Goal: Task Accomplishment & Management: Manage account settings

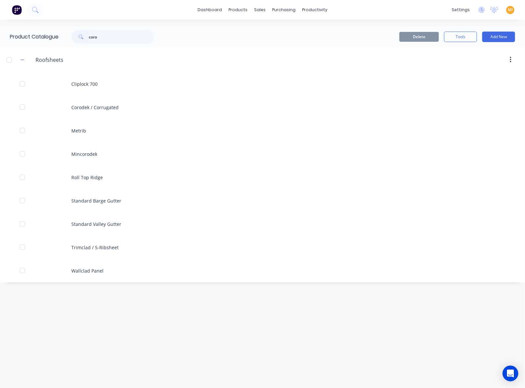
click at [14, 11] on img at bounding box center [17, 10] width 10 height 10
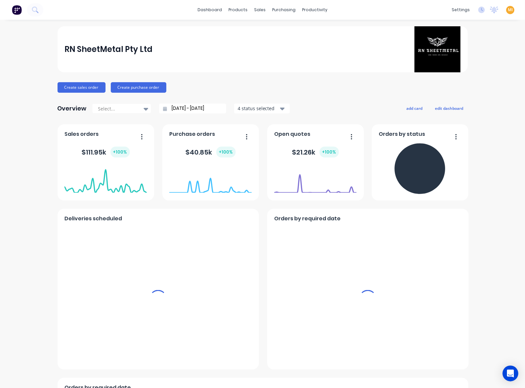
click at [508, 12] on span "MI" at bounding box center [510, 10] width 5 height 6
click at [492, 83] on button "Sign out" at bounding box center [514, 82] width 87 height 13
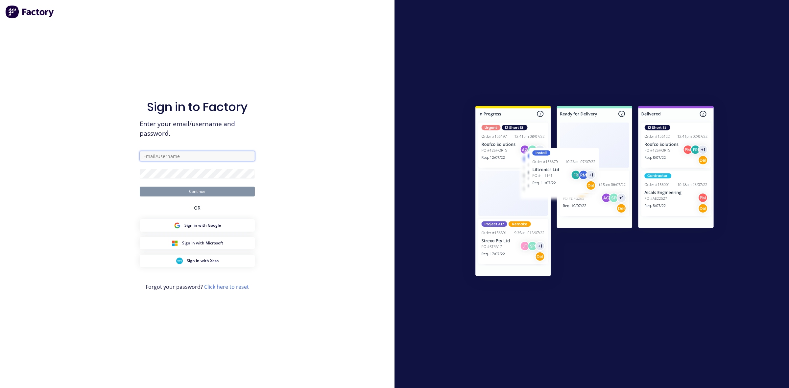
click at [183, 158] on input "text" at bounding box center [197, 156] width 115 height 10
click at [0, 388] on com-1password-button at bounding box center [0, 388] width 0 height 0
type input "[EMAIL_ADDRESS][DOMAIN_NAME]"
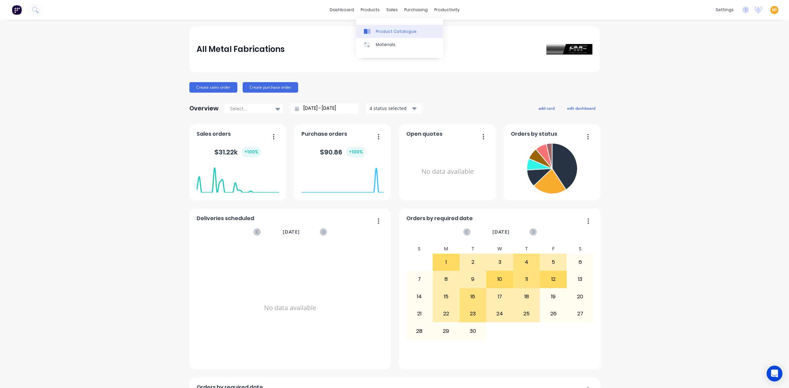
click at [383, 34] on div "Product Catalogue" at bounding box center [396, 32] width 41 height 6
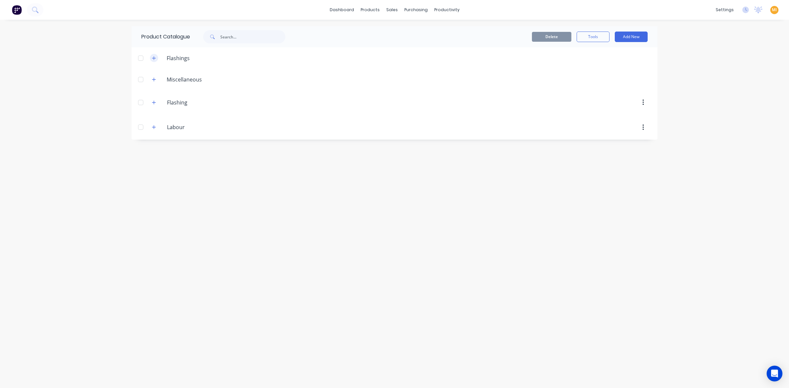
click at [157, 55] on button "button" at bounding box center [154, 58] width 8 height 8
click at [155, 103] on icon "button" at bounding box center [154, 103] width 4 height 4
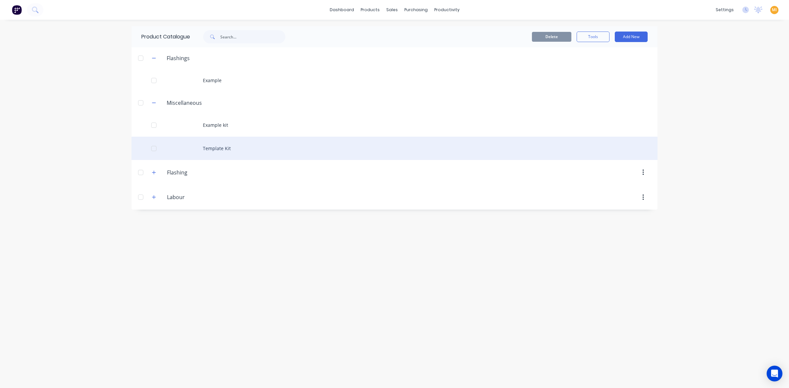
click at [225, 147] on div "Template Kit" at bounding box center [394, 148] width 526 height 23
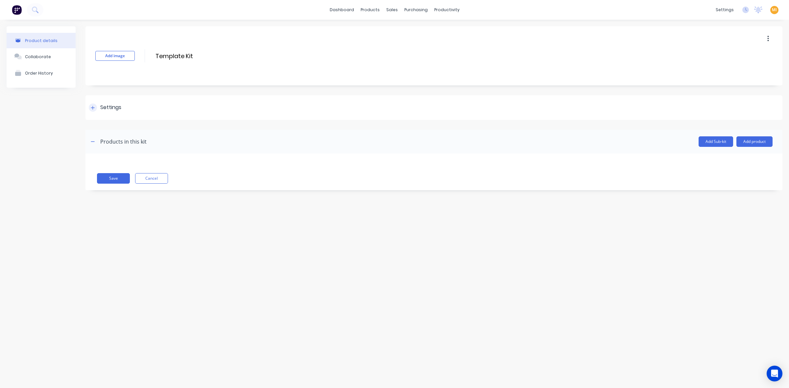
click at [95, 106] on div at bounding box center [93, 108] width 8 height 8
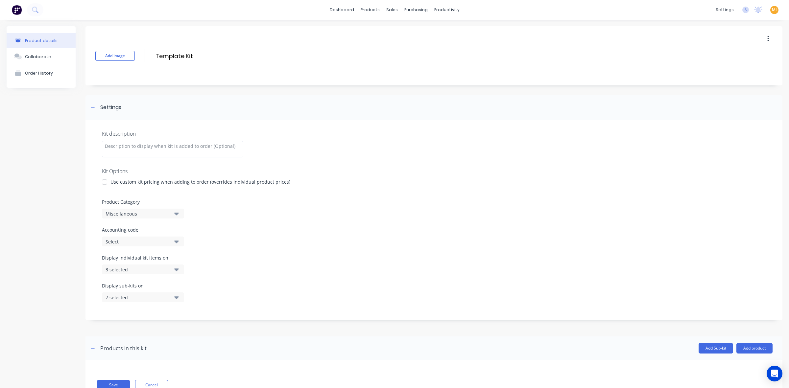
scroll to position [25, 0]
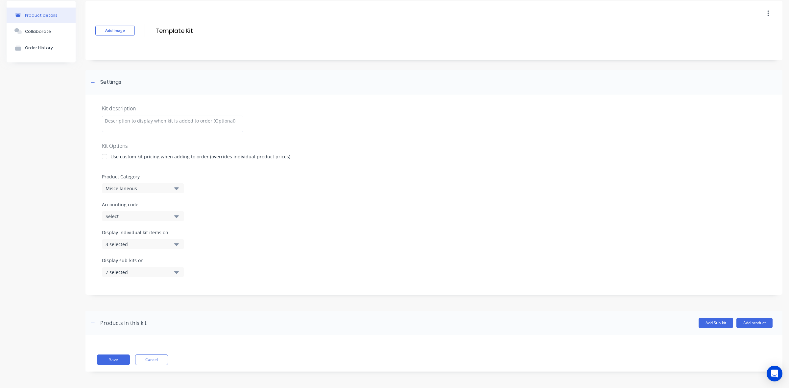
click at [139, 244] on div "3 selected" at bounding box center [138, 244] width 64 height 7
click at [168, 303] on div "Accounting Package" at bounding box center [143, 300] width 66 height 7
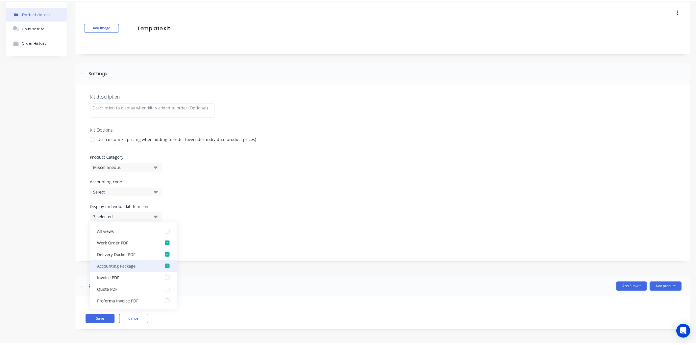
scroll to position [0, 0]
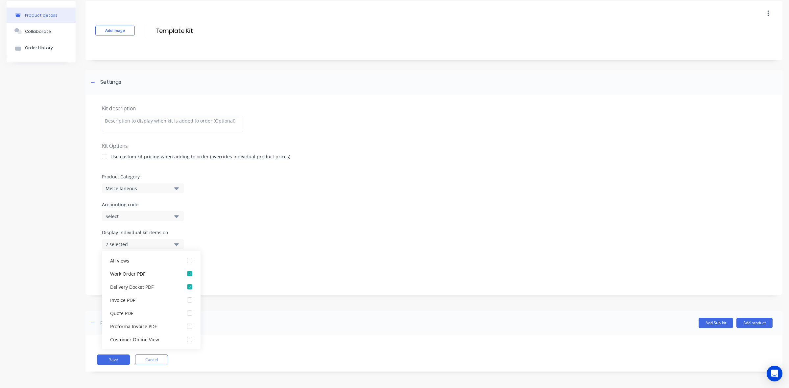
click at [237, 311] on header "Products in this kit Add Sub-kit Add product" at bounding box center [433, 323] width 697 height 24
click at [121, 361] on button "Save" at bounding box center [113, 360] width 33 height 11
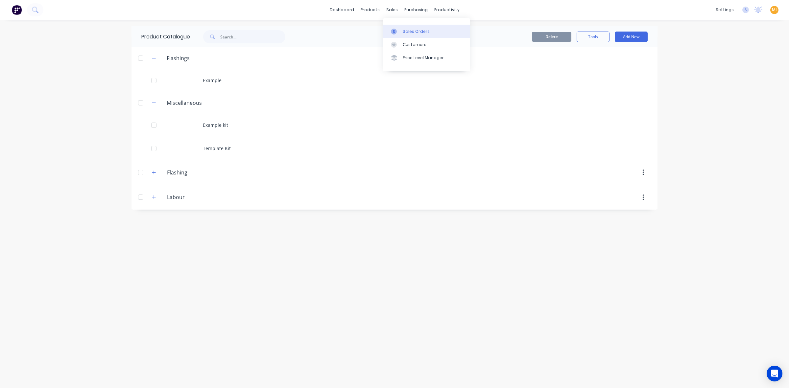
click at [404, 31] on div "Sales Orders" at bounding box center [416, 32] width 27 height 6
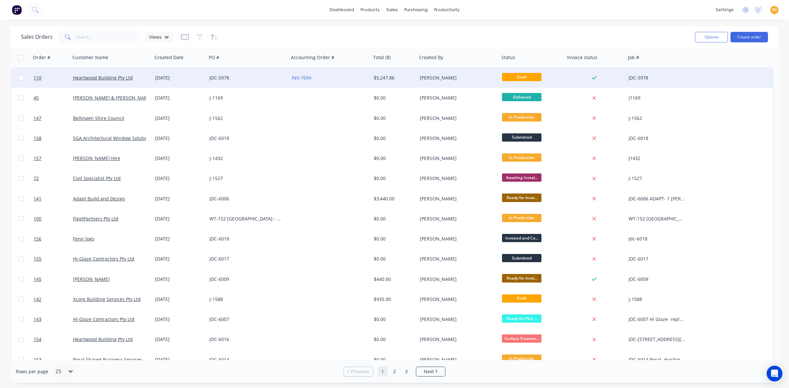
click at [242, 76] on div "JDC-5978" at bounding box center [245, 78] width 73 height 7
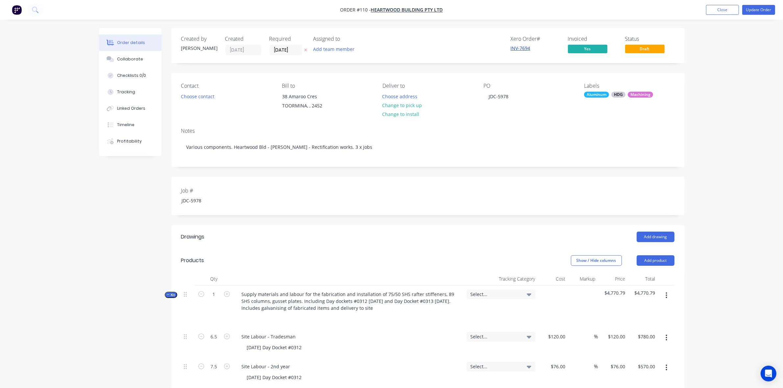
click at [523, 47] on link "INV-7694" at bounding box center [521, 48] width 20 height 6
click at [728, 9] on button "Close" at bounding box center [722, 10] width 33 height 10
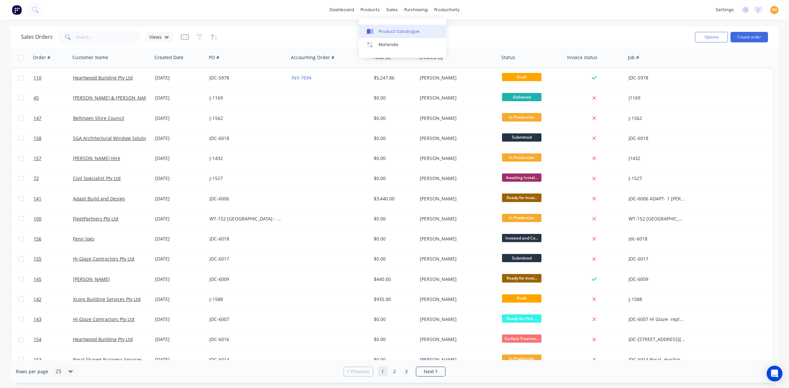
click at [385, 26] on link "Product Catalogue" at bounding box center [402, 31] width 87 height 13
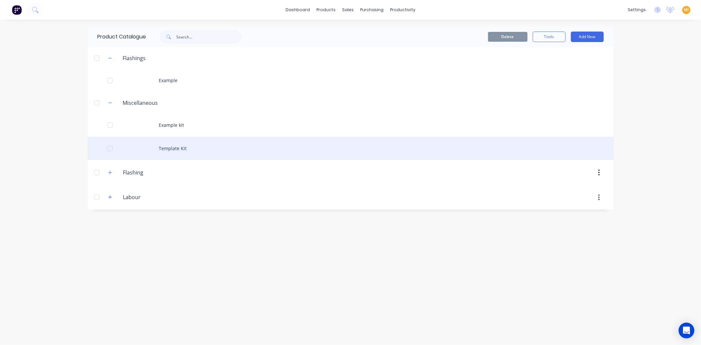
click at [181, 152] on div "Template Kit" at bounding box center [351, 148] width 526 height 23
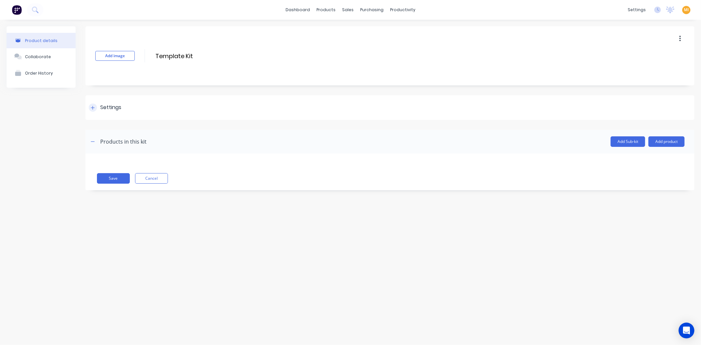
click at [111, 102] on div "Settings" at bounding box center [389, 107] width 609 height 25
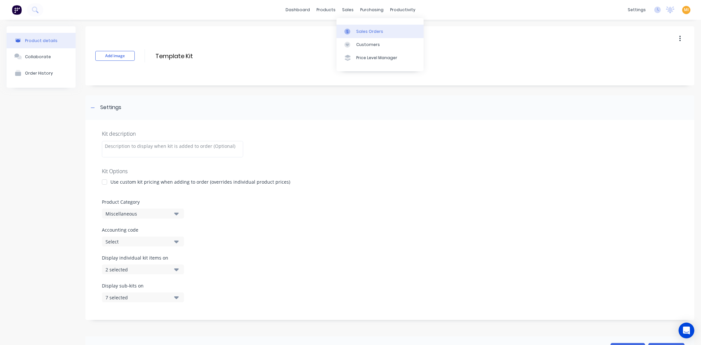
click at [365, 28] on link "Sales Orders" at bounding box center [380, 31] width 87 height 13
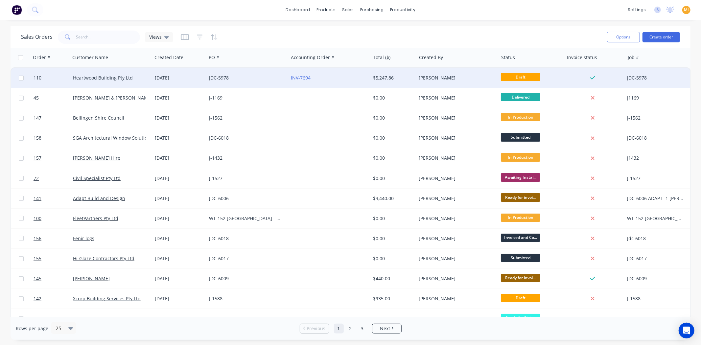
click at [251, 78] on div "JDC-5978" at bounding box center [245, 78] width 73 height 7
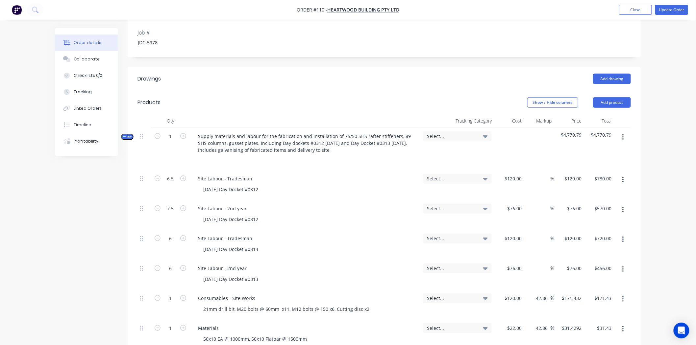
scroll to position [182, 0]
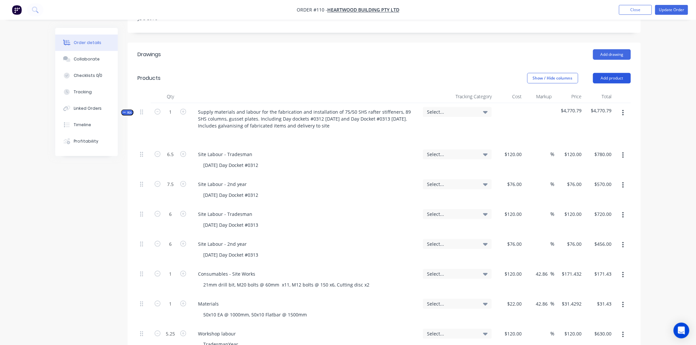
click at [619, 75] on button "Add product" at bounding box center [612, 78] width 38 height 11
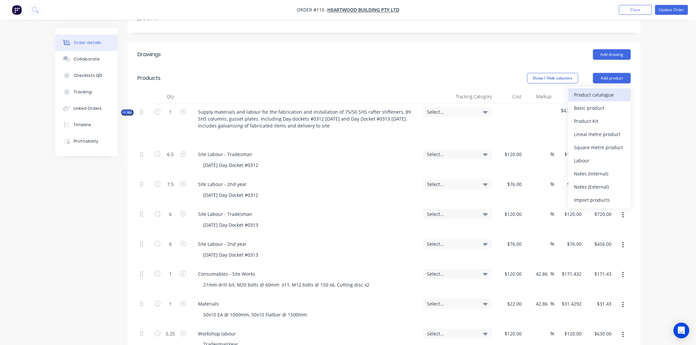
click at [603, 96] on div "Product catalogue" at bounding box center [599, 95] width 51 height 10
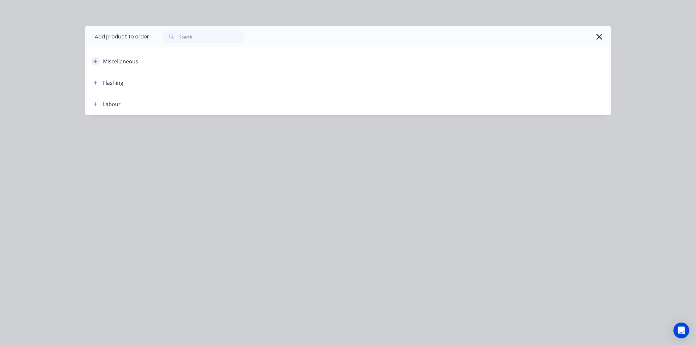
click at [98, 60] on button "button" at bounding box center [95, 61] width 8 height 8
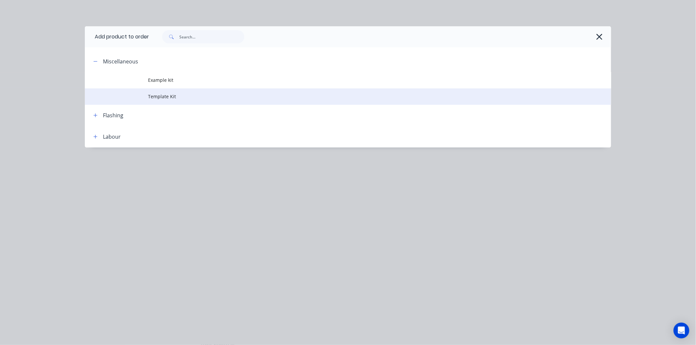
click at [151, 88] on td "Template Kit" at bounding box center [379, 96] width 463 height 16
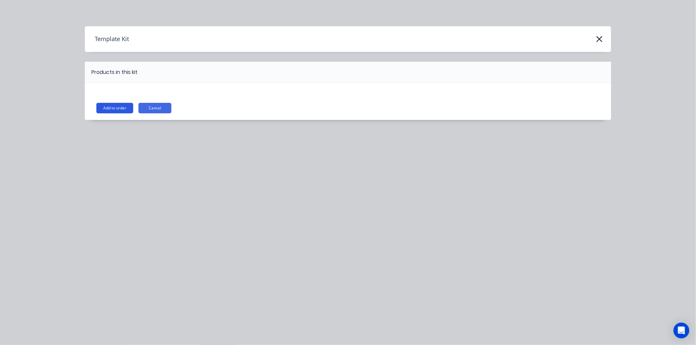
click at [115, 112] on button "Add to order" at bounding box center [114, 108] width 37 height 11
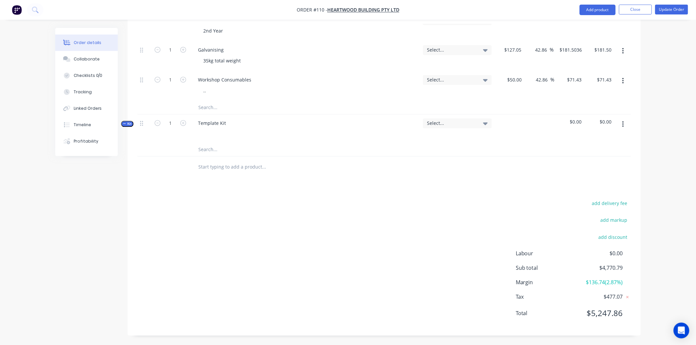
scroll to position [527, 0]
click at [216, 118] on div "Template Kit" at bounding box center [212, 123] width 38 height 10
paste div
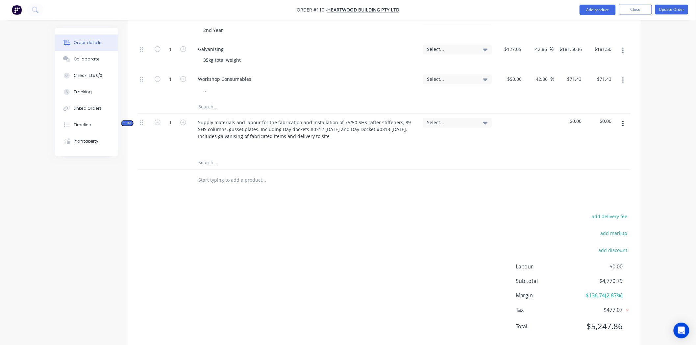
click at [304, 161] on input "text" at bounding box center [263, 162] width 131 height 13
click at [622, 127] on icon "button" at bounding box center [623, 123] width 2 height 7
click at [603, 137] on div "Add product to kit" at bounding box center [599, 141] width 51 height 10
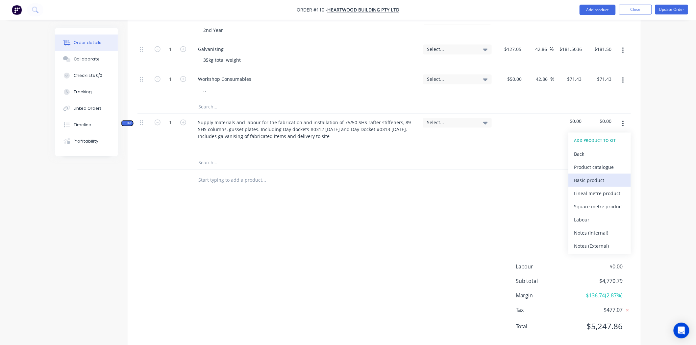
click at [596, 185] on div "Basic product" at bounding box center [599, 181] width 51 height 10
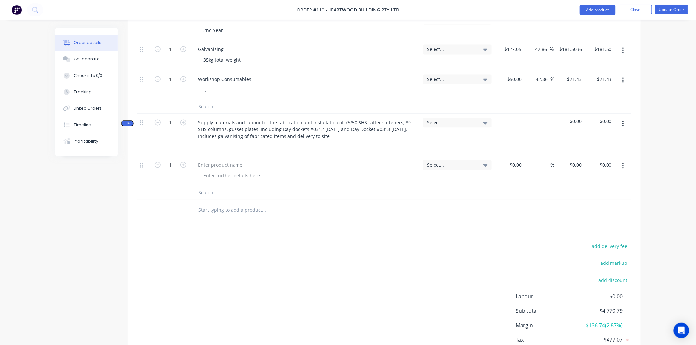
click at [629, 165] on button "button" at bounding box center [622, 166] width 15 height 12
click at [594, 194] on div "Duplicate" at bounding box center [599, 197] width 51 height 10
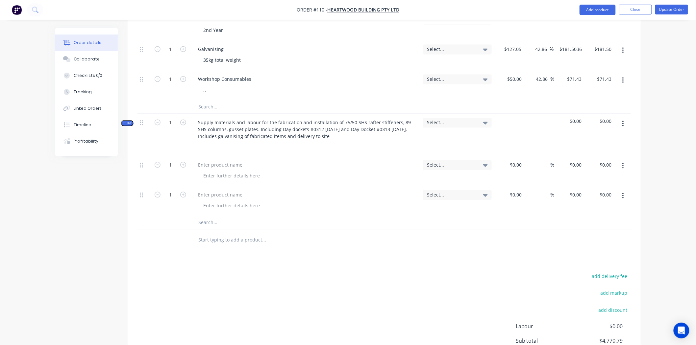
click at [623, 196] on icon "button" at bounding box center [622, 196] width 1 height 6
click at [608, 226] on div "Duplicate" at bounding box center [599, 227] width 51 height 10
click at [624, 197] on button "button" at bounding box center [622, 196] width 15 height 12
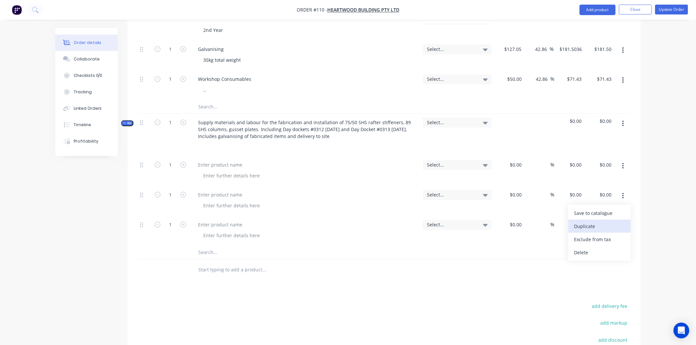
click at [608, 227] on div "Duplicate" at bounding box center [599, 227] width 51 height 10
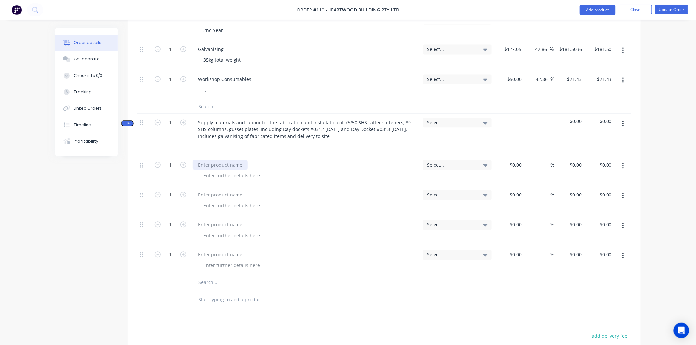
click at [222, 166] on div at bounding box center [220, 165] width 55 height 10
paste div
type input "6.5"
click at [247, 175] on div at bounding box center [231, 176] width 67 height 10
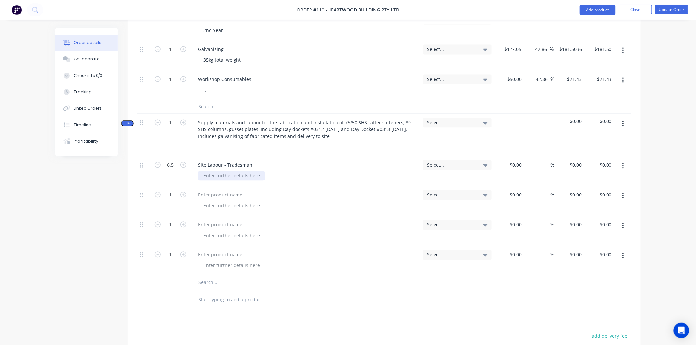
paste div
drag, startPoint x: 521, startPoint y: 163, endPoint x: 497, endPoint y: 163, distance: 23.7
click at [497, 163] on div at bounding box center [509, 171] width 30 height 30
type input "$120.00"
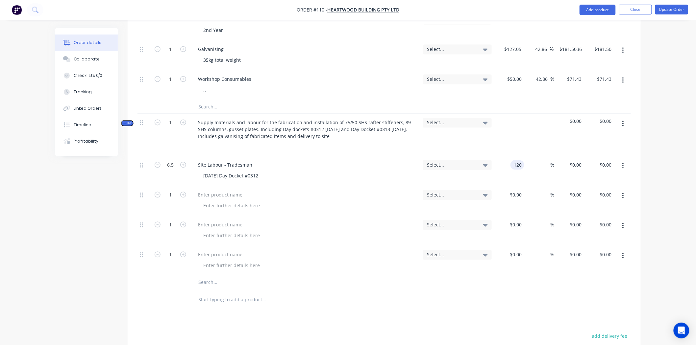
type input "$780.00"
click at [275, 196] on div at bounding box center [305, 195] width 225 height 10
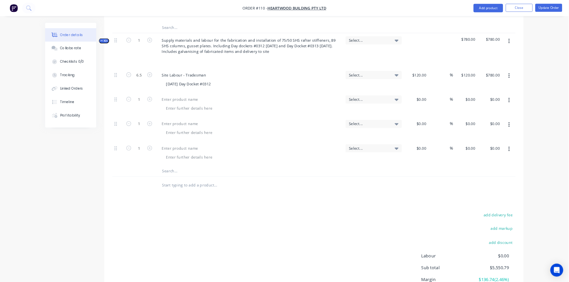
scroll to position [600, 0]
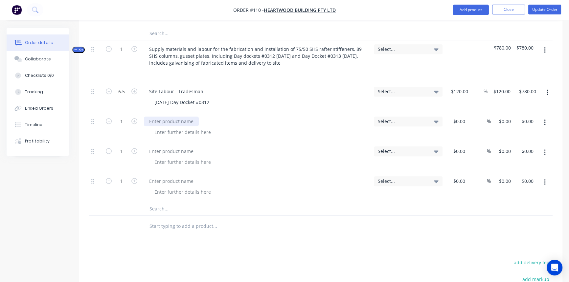
click at [172, 120] on div at bounding box center [171, 122] width 55 height 10
paste div
type input "7.5"
click at [163, 132] on div at bounding box center [182, 133] width 67 height 10
paste div
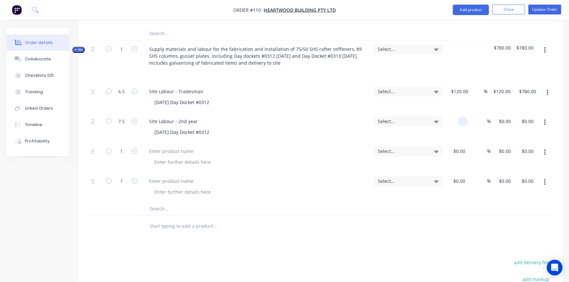
drag, startPoint x: 465, startPoint y: 121, endPoint x: 444, endPoint y: 120, distance: 20.7
click at [444, 120] on div "7.5 Site Labour - 2nd year 17/9/2025 Day Docket #0312 Select... % $0.00 $0.00 $…" at bounding box center [321, 128] width 464 height 30
type input "$76.00"
type input "$570.00"
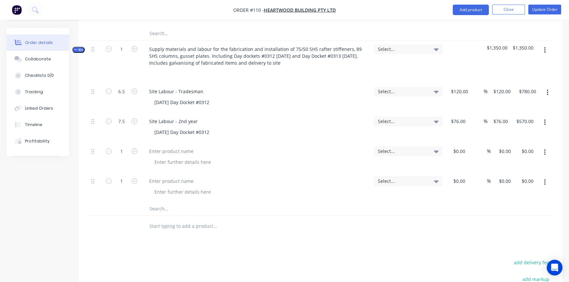
click at [475, 132] on div "%" at bounding box center [477, 128] width 19 height 30
type input "6"
click at [168, 147] on div at bounding box center [171, 152] width 55 height 10
paste div
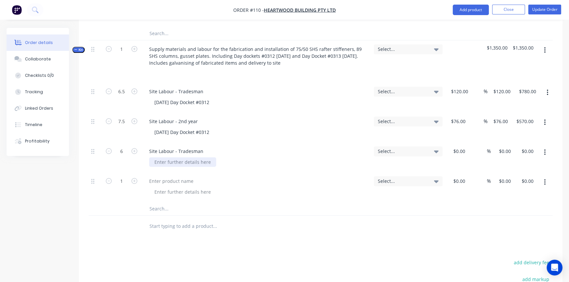
click at [176, 162] on div at bounding box center [182, 162] width 67 height 10
paste div
click at [457, 151] on div at bounding box center [456, 158] width 23 height 30
type input "$120.00"
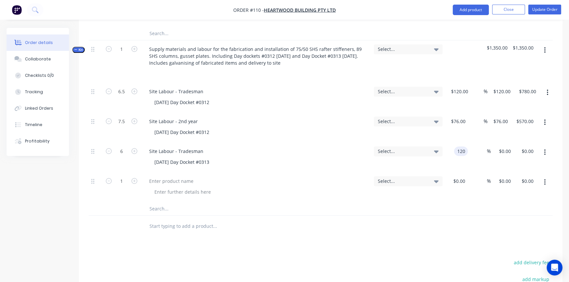
type input "$720.00"
click at [229, 220] on input "text" at bounding box center [214, 226] width 131 height 13
click at [542, 182] on button "button" at bounding box center [544, 183] width 15 height 12
click at [519, 208] on div "Duplicate" at bounding box center [521, 213] width 51 height 10
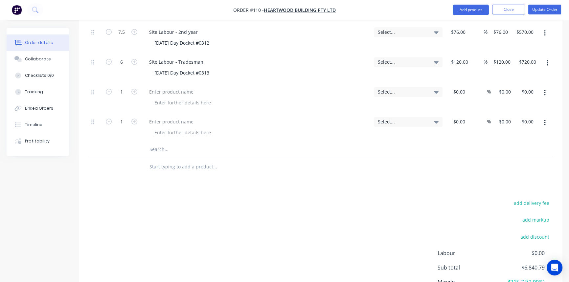
scroll to position [690, 0]
click at [542, 122] on button "button" at bounding box center [544, 123] width 15 height 12
click at [536, 147] on button "Duplicate" at bounding box center [521, 152] width 62 height 13
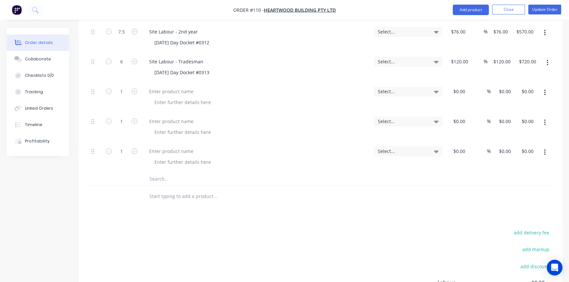
click at [548, 122] on button "button" at bounding box center [544, 123] width 15 height 12
click at [530, 153] on div "Duplicate" at bounding box center [521, 153] width 51 height 10
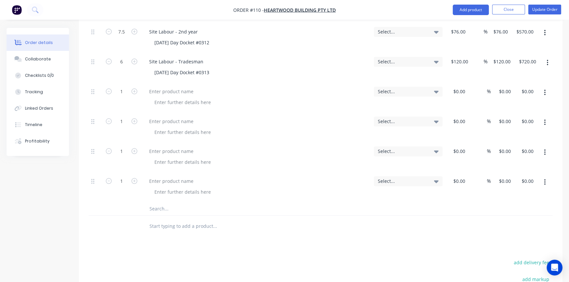
click at [541, 124] on button "button" at bounding box center [544, 123] width 15 height 12
click at [521, 153] on div "Duplicate" at bounding box center [521, 153] width 51 height 10
click at [545, 121] on icon "button" at bounding box center [545, 122] width 2 height 7
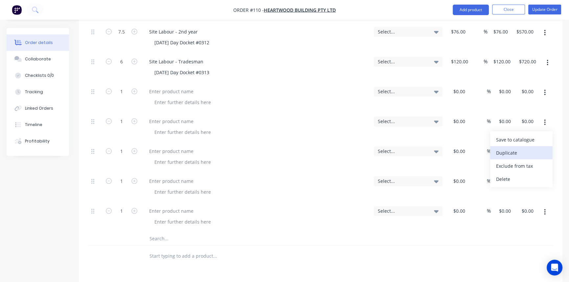
click at [516, 155] on div "Duplicate" at bounding box center [521, 153] width 51 height 10
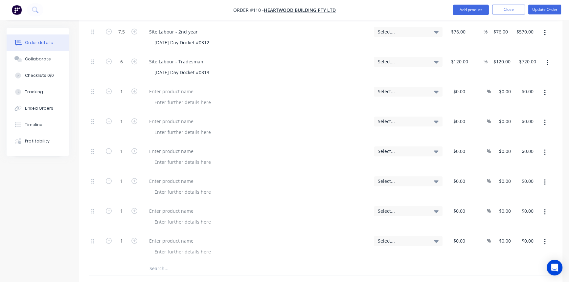
click at [544, 119] on icon "button" at bounding box center [545, 122] width 2 height 7
click at [513, 155] on div "Duplicate" at bounding box center [521, 153] width 51 height 10
click at [172, 93] on div at bounding box center [171, 92] width 55 height 10
paste div
click at [176, 102] on div at bounding box center [182, 103] width 67 height 10
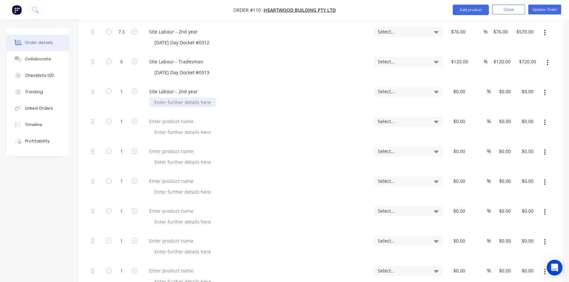
paste div
type input "6"
drag, startPoint x: 465, startPoint y: 89, endPoint x: 434, endPoint y: 87, distance: 30.6
click at [434, 87] on div "6 Site Labour - 2nd year 18/9/2025 Day Docket #0313 Select... % $0.00 $0.00 $0.…" at bounding box center [321, 98] width 464 height 30
type input "$76.00"
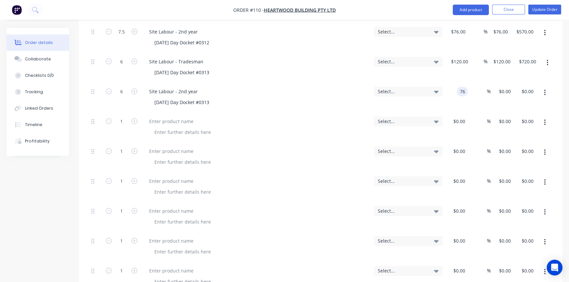
type input "$76.00"
type input "$456.00"
click at [281, 131] on div at bounding box center [259, 133] width 220 height 10
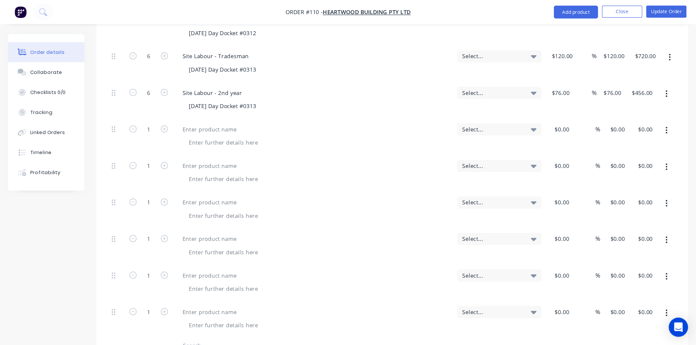
scroll to position [720, 0]
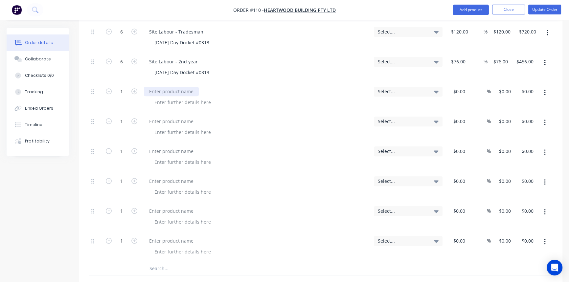
click at [162, 90] on div at bounding box center [171, 92] width 55 height 10
paste div
click at [167, 102] on div at bounding box center [182, 103] width 67 height 10
paste div
click at [455, 87] on div at bounding box center [456, 98] width 23 height 30
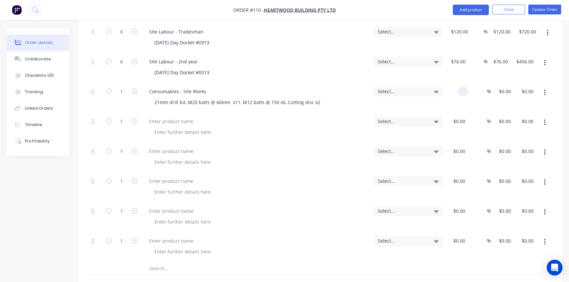
type input "2"
type input "$120.00"
type input "120"
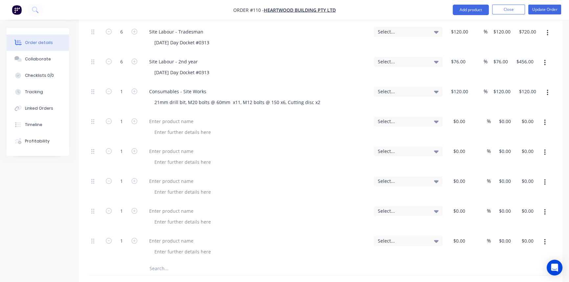
type input "$120.00"
drag, startPoint x: 512, startPoint y: 91, endPoint x: 472, endPoint y: 90, distance: 39.5
click at [472, 90] on div "1 Consumables - Site Works 21mm drill bit, M20 bolts @ 60mm x11, M12 bolts @ 15…" at bounding box center [321, 98] width 464 height 30
type input "$120.00"
type input "120"
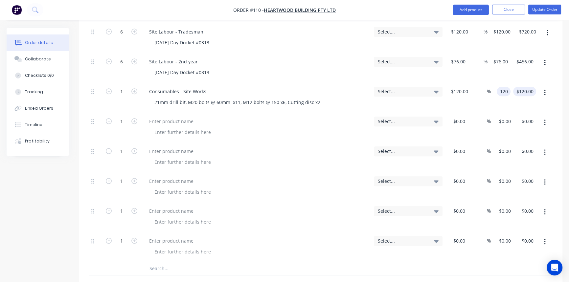
type input "120"
type input "$120.00"
type input "120.00"
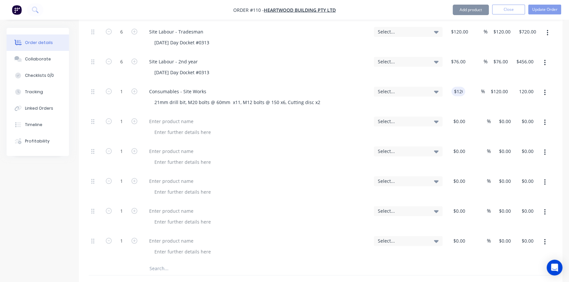
drag, startPoint x: 534, startPoint y: 89, endPoint x: 523, endPoint y: 98, distance: 13.8
click at [493, 90] on div "1 Consumables - Site Works 21mm drill bit, M20 bolts @ 60mm x11, M12 bolts @ 15…" at bounding box center [321, 98] width 464 height 30
type input "120"
type input "$120.00"
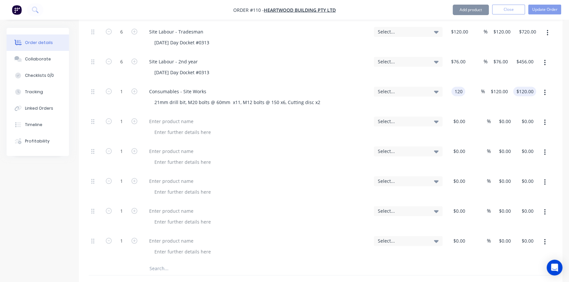
type input "$120.00"
type input "120"
type input "$120.00"
click at [526, 92] on input "$120.00" at bounding box center [526, 92] width 20 height 10
type input "$120.00"
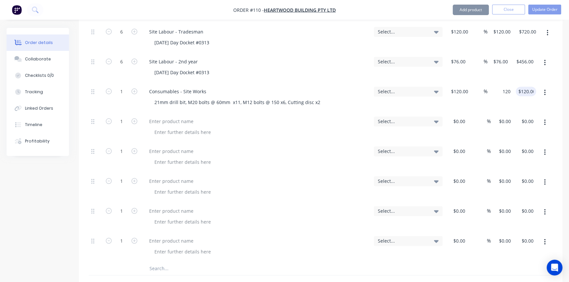
type input "$120.00"
type input "120.00"
click at [526, 90] on input "120.00" at bounding box center [528, 92] width 18 height 10
type input "$120.00"
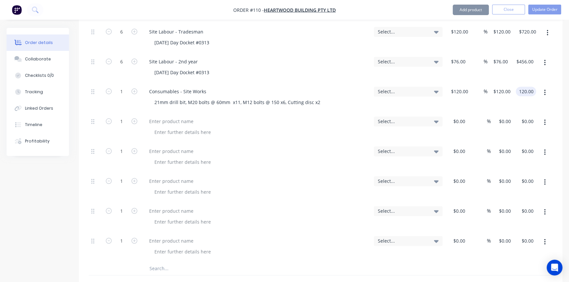
type input "120.00"
click at [526, 90] on input "120.00" at bounding box center [528, 92] width 18 height 10
type input "120"
type input "$120.00"
type input "120.00"
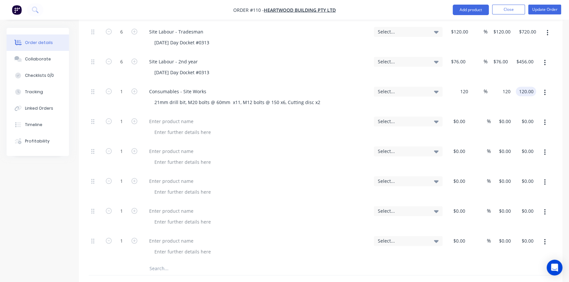
type input "$120.00"
type input "120.00"
type input "120"
paste input "71.432"
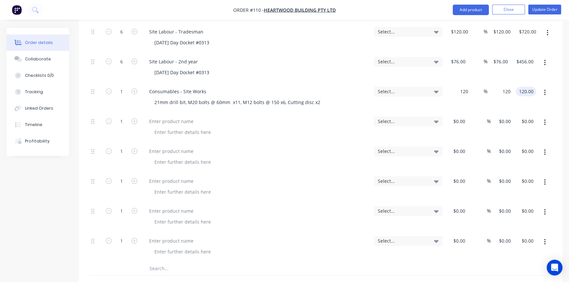
type input "171.432"
type input "$120.00"
type input "171.432"
type input "120.00"
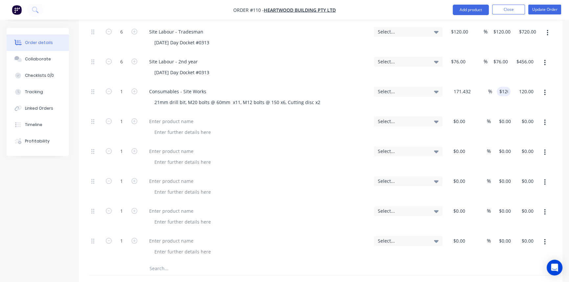
type input "$171.432"
type input "$120.00"
type input "120.00"
type input "$171.432"
type input "-30"
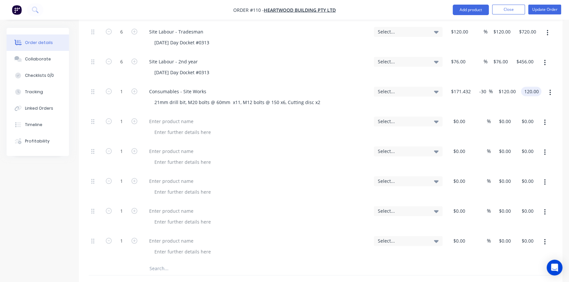
type input "120.00"
type input "$171.432"
type input "120"
type input "$120.00"
type input "$171.432"
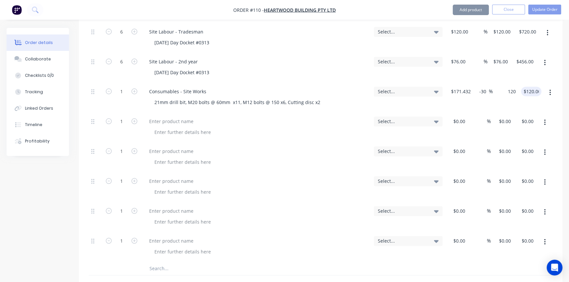
type input "$120.00"
click at [542, 100] on div "$120.00 120.00" at bounding box center [530, 98] width 23 height 30
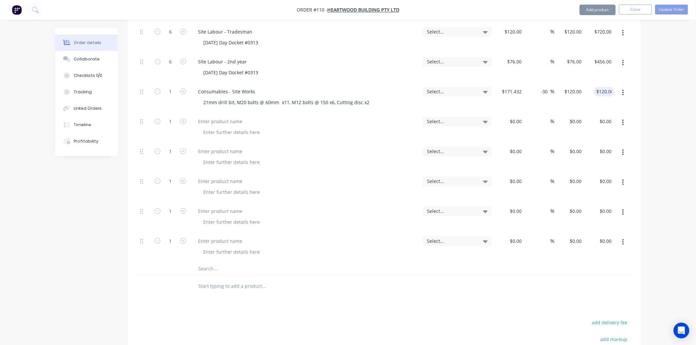
type input "$171.432"
type input "$120.00"
type input "120.00"
type input "$120.00"
type input "120.00"
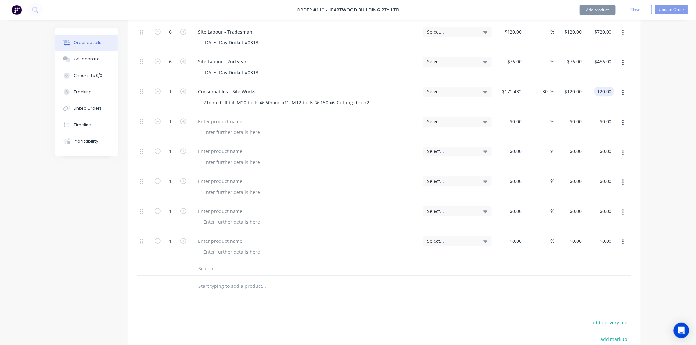
click at [436, 288] on div at bounding box center [383, 286] width 493 height 21
type input "$171.432"
type input "120.00"
type input "$171.432"
type input "120"
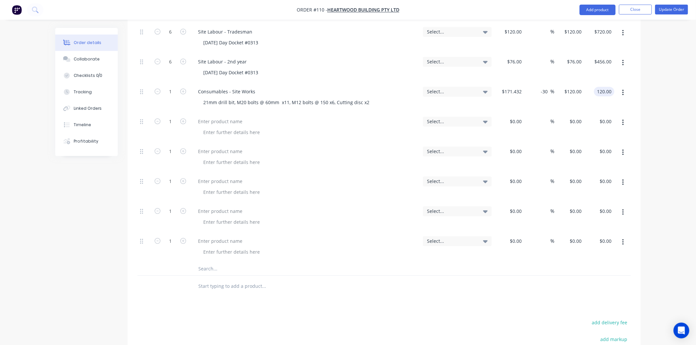
type input "$120.00"
type input "$171.432"
type input "$120.00"
type input "120.00"
type input "$171.432"
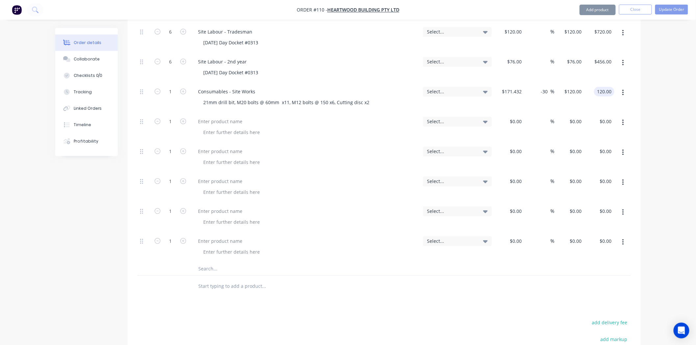
type input "120"
type input "$120.00"
type input "171.432"
type input "$120.00"
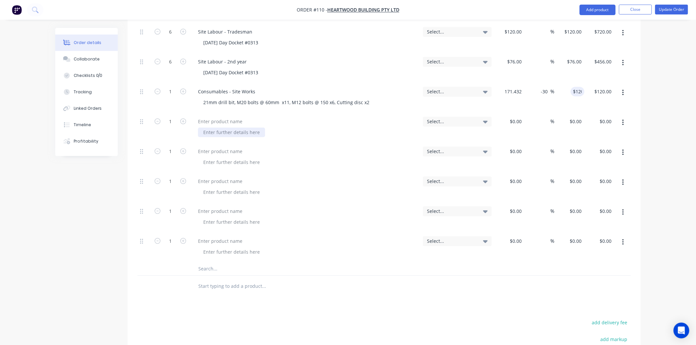
type input "$171.432"
type input "$120.00"
click at [246, 129] on div at bounding box center [231, 133] width 67 height 10
click at [232, 123] on div at bounding box center [220, 122] width 55 height 10
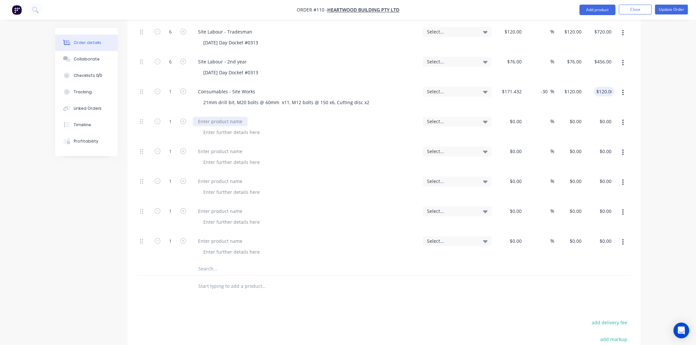
type input "$120.00"
type input "$171.432"
type input "120.00"
type input "171.432"
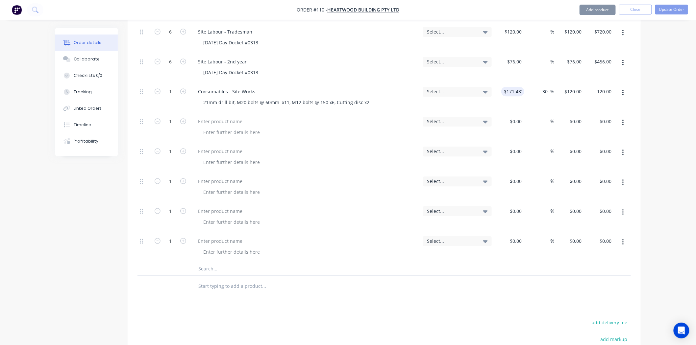
type input "$120.00"
type input "171.432"
type input "$120.00"
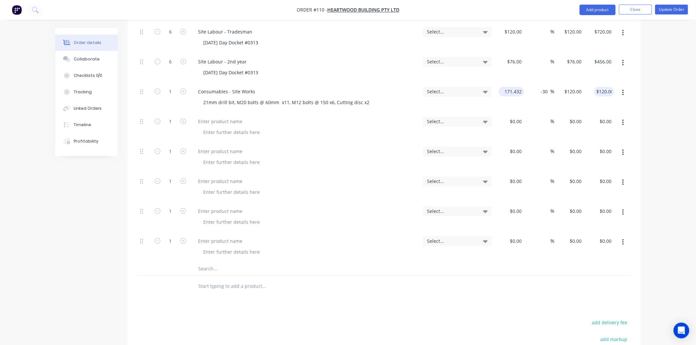
click at [512, 89] on input "171.432" at bounding box center [512, 92] width 23 height 10
type input "171.432"
type input "$120.00"
click at [512, 89] on input "171.432" at bounding box center [514, 92] width 20 height 10
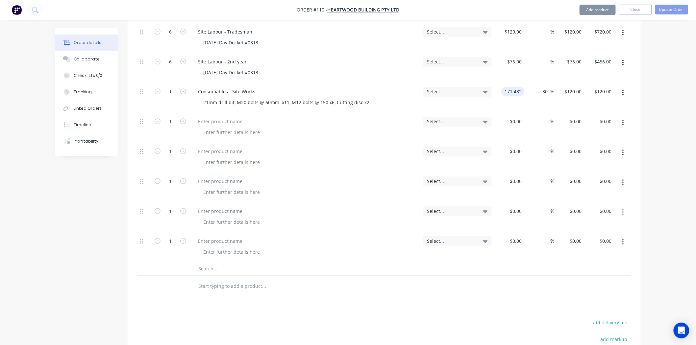
click at [512, 89] on input "171.432" at bounding box center [514, 92] width 20 height 10
type input "171.432"
type input "$120.00"
type input "$171.432"
type input "$120.00"
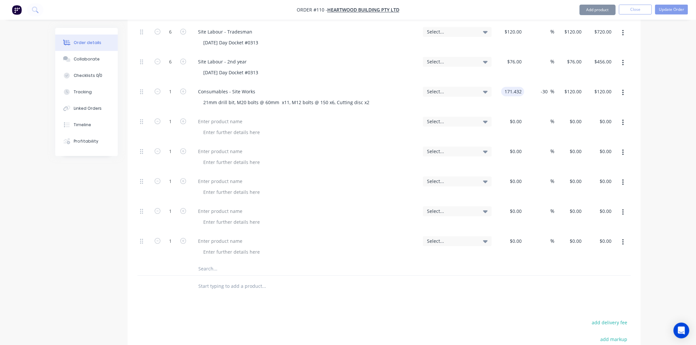
type input "120.00"
type input "$171.432"
type input "$120.00"
type input "120.00"
type input "171.432"
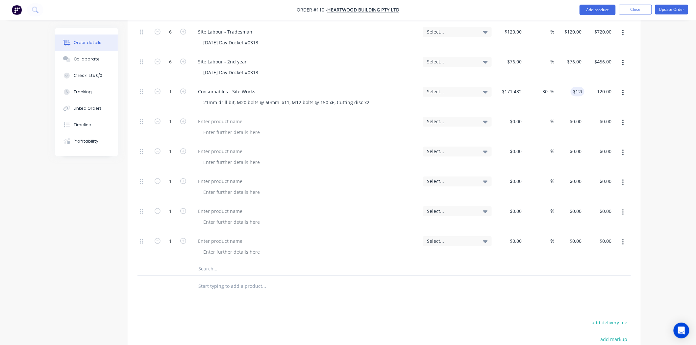
type input "$120.00"
type input "$171.432"
type input "120"
type input "$120.00"
type input "171.432"
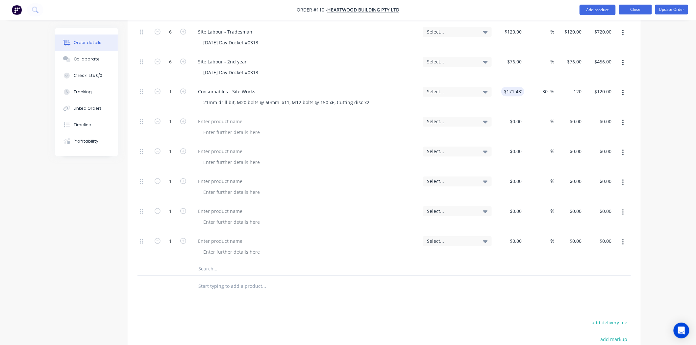
type input "$120.00"
type input "$171.432"
type input "$120.00"
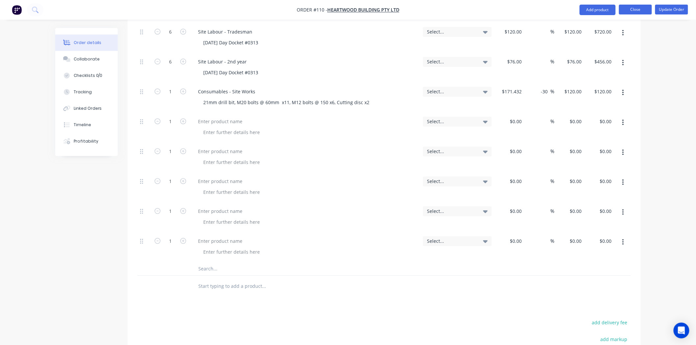
click at [639, 7] on button "Close" at bounding box center [635, 10] width 33 height 10
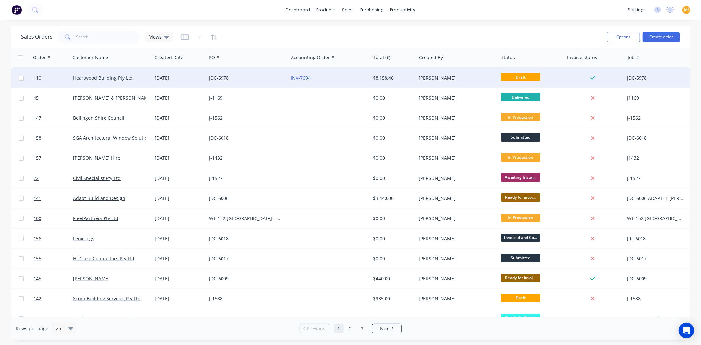
click at [251, 75] on div "JDC-5978" at bounding box center [245, 78] width 73 height 7
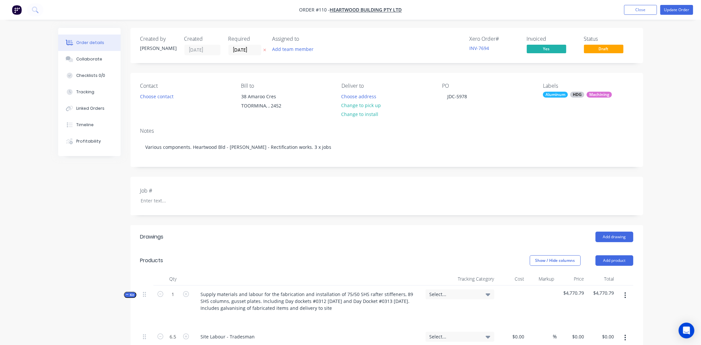
type input "$120.00"
type input "$780.00"
type input "$76.00"
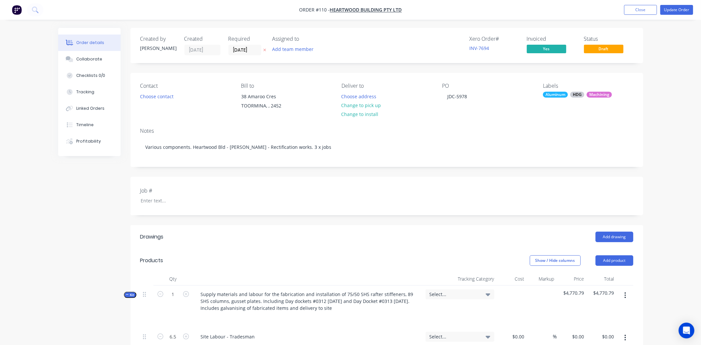
type input "$570.00"
type input "$120.00"
type input "$720.00"
type input "$76.00"
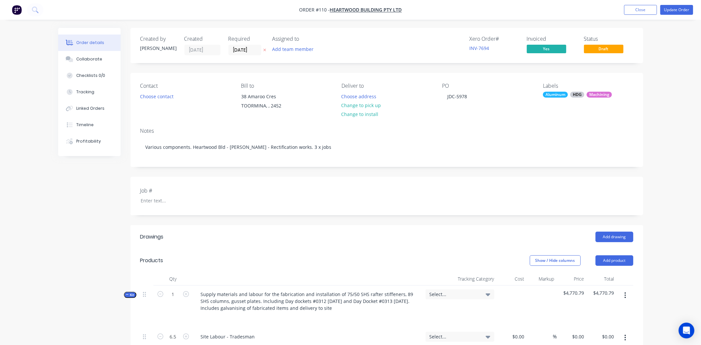
type input "$76.00"
type input "$456.00"
type input "$120.00"
type input "42.86"
type input "$171.432"
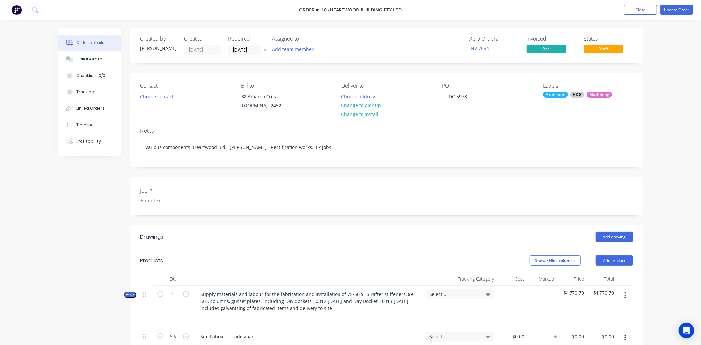
type input "$171.43"
type input "$22.00"
type input "42.86"
type input "$31.4292"
type input "$31.43"
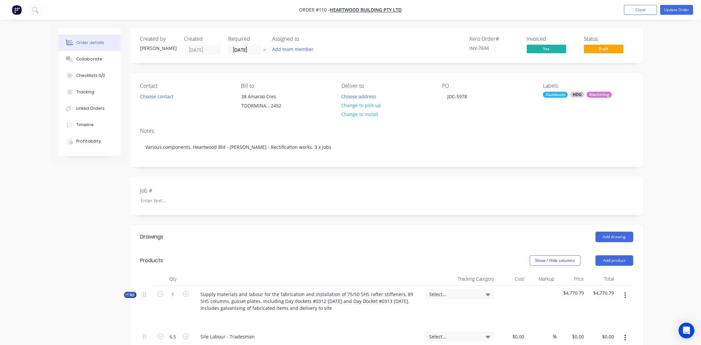
type input "$120.00"
type input "$630.00"
type input "$76.00"
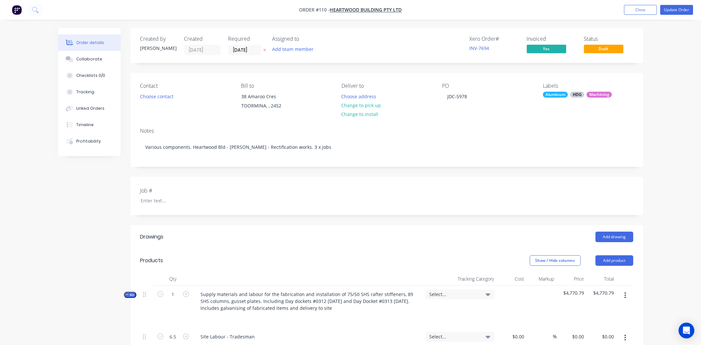
type input "$1,159.00"
type input "$127.05"
type input "42.86"
type input "$181.5036"
type input "$181.50"
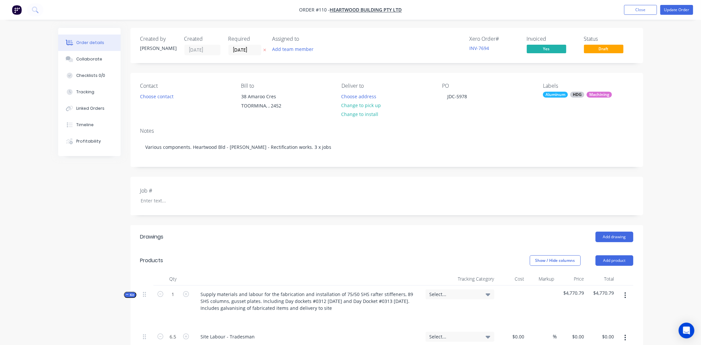
type input "$50.00"
type input "42.86"
type input "$71.43"
type input "$76.00"
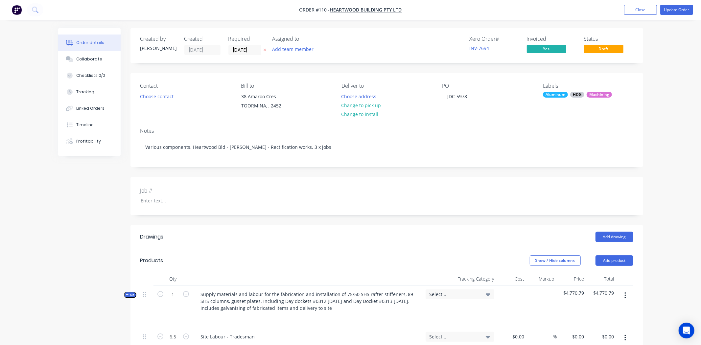
type input "$76.00"
type input "$456.00"
type input "$120.00"
type input "$780.00"
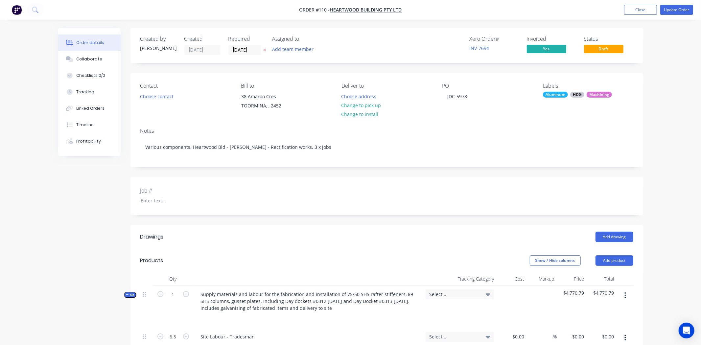
type input "$76.00"
type input "$570.00"
type input "$171.432"
type input "-30"
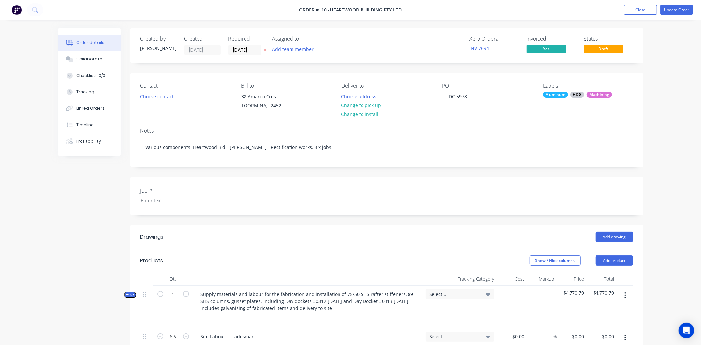
type input "$120.00"
type input "$720.00"
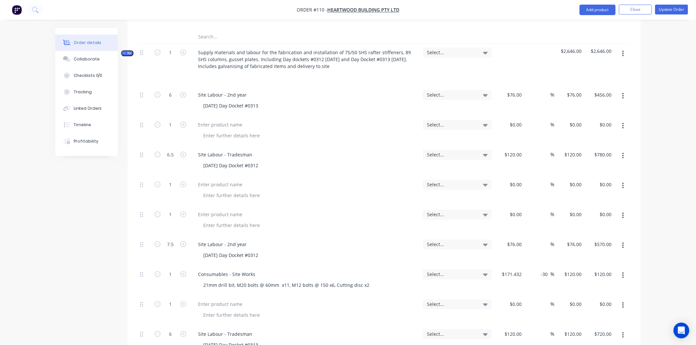
scroll to position [584, 0]
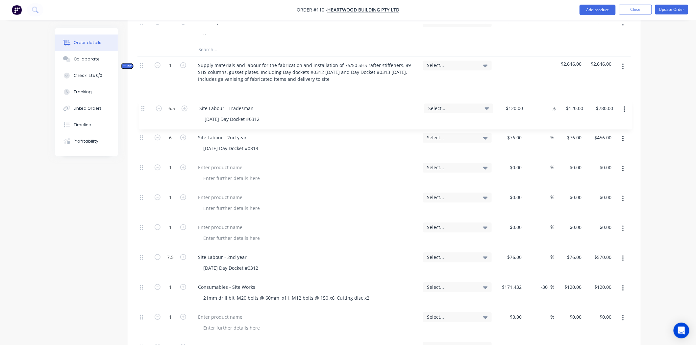
drag, startPoint x: 142, startPoint y: 167, endPoint x: 143, endPoint y: 103, distance: 64.1
click at [143, 103] on div "6 Site Labour - 2nd year 18/9/2025 Day Docket #0313 Select... $76.00 $76.00 % $…" at bounding box center [383, 248] width 493 height 299
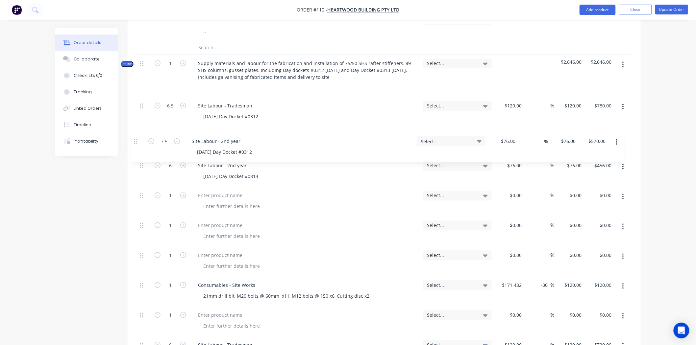
drag, startPoint x: 142, startPoint y: 259, endPoint x: 134, endPoint y: 140, distance: 119.3
click at [134, 140] on div "Qty Tracking Category Cost Markup Price Total Kit 1 Supply materials and labour…" at bounding box center [384, 58] width 513 height 745
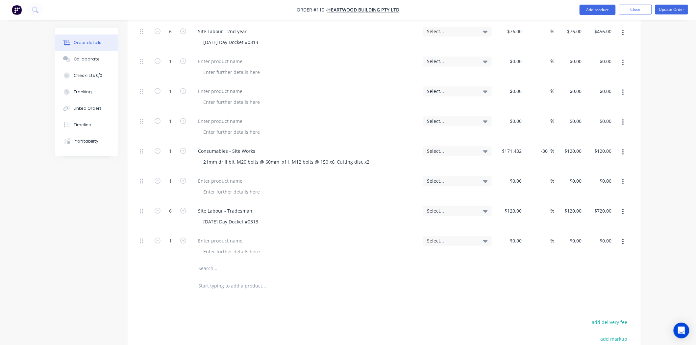
scroll to position [732, 0]
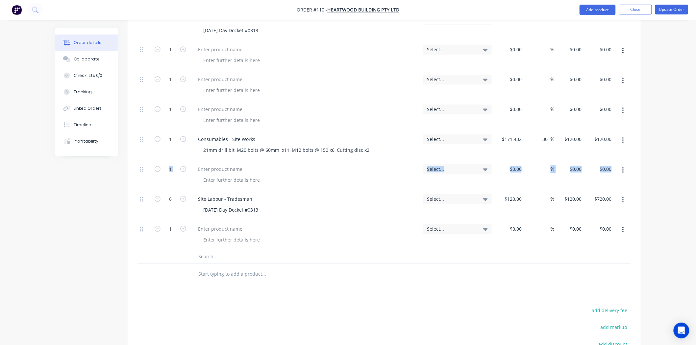
drag, startPoint x: 143, startPoint y: 201, endPoint x: 143, endPoint y: 181, distance: 19.4
click at [143, 181] on div "6.5 Site Labour - Tradesman 17/9/2025 Day Docket #0312 Select... $120.00 $120.0…" at bounding box center [383, 100] width 493 height 299
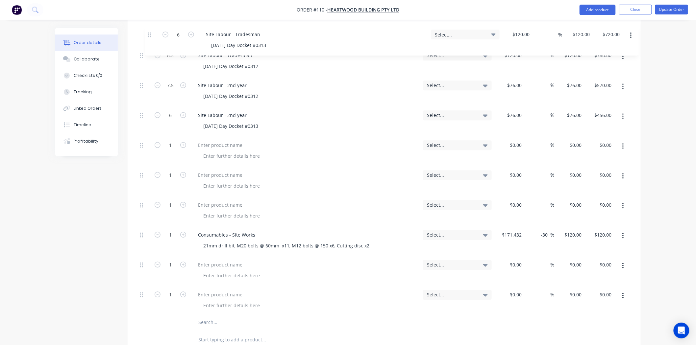
scroll to position [642, 0]
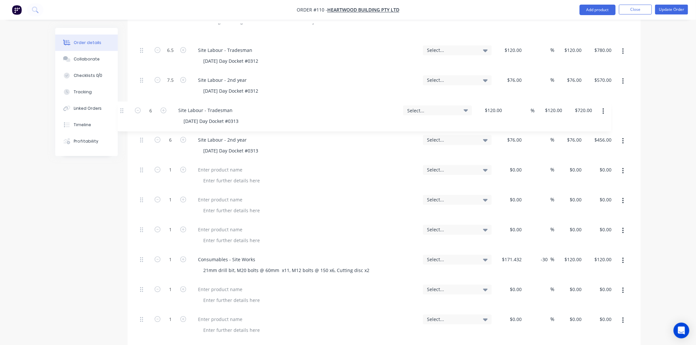
drag, startPoint x: 142, startPoint y: 198, endPoint x: 129, endPoint y: 106, distance: 93.6
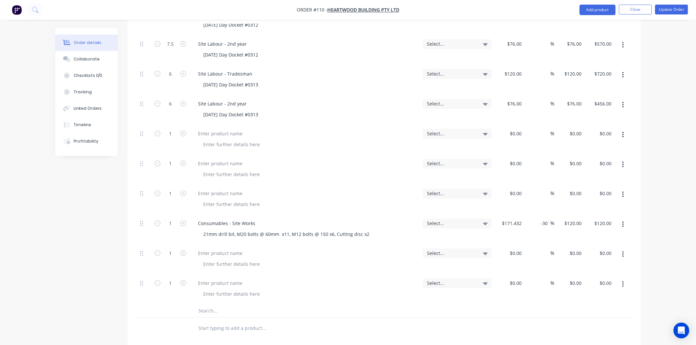
scroll to position [678, 0]
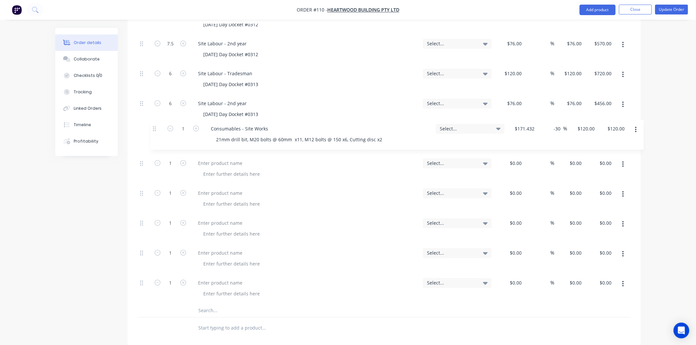
drag, startPoint x: 141, startPoint y: 224, endPoint x: 152, endPoint y: 128, distance: 97.3
click at [152, 128] on div "6.5 Site Labour - Tradesman 17/9/2025 Day Docket #0312 Select... $120.00 $120.0…" at bounding box center [383, 154] width 493 height 299
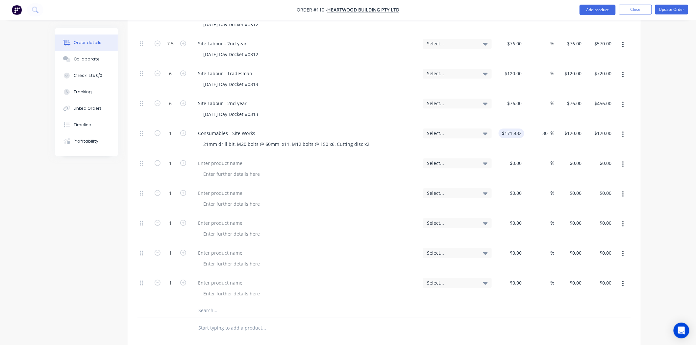
drag, startPoint x: 549, startPoint y: 133, endPoint x: 510, endPoint y: 134, distance: 39.1
click at [510, 134] on div "1 Consumables - Site Works 21mm drill bit, M20 bolts @ 60mm x11, M12 bolts @ 15…" at bounding box center [383, 140] width 493 height 30
type input "171.432"
type input "$171.43"
drag, startPoint x: 580, startPoint y: 135, endPoint x: 558, endPoint y: 133, distance: 22.1
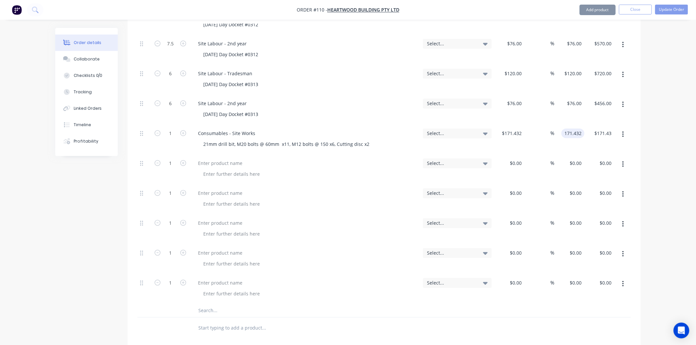
click at [558, 133] on div "171.432 171.432" at bounding box center [569, 140] width 30 height 30
drag, startPoint x: 566, startPoint y: 133, endPoint x: 584, endPoint y: 131, distance: 17.6
click at [584, 131] on div "1 Consumables - Site Works 21mm drill bit, M20 bolts @ 60mm x11, M12 bolts @ 15…" at bounding box center [383, 140] width 493 height 30
click at [572, 148] on div "$171.432 $171.432" at bounding box center [569, 140] width 30 height 30
drag, startPoint x: 582, startPoint y: 132, endPoint x: 556, endPoint y: 133, distance: 26.0
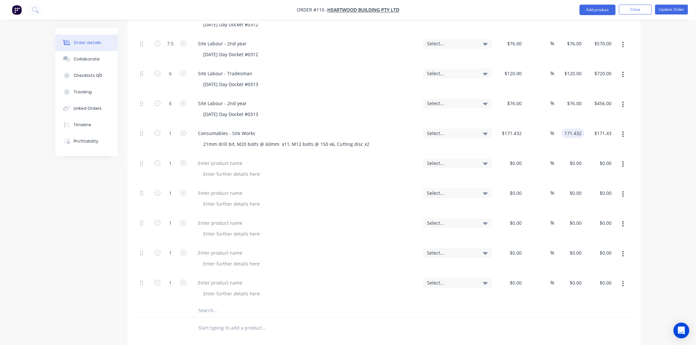
click at [556, 133] on div "171.432 171.432" at bounding box center [569, 140] width 30 height 30
drag, startPoint x: 564, startPoint y: 131, endPoint x: 583, endPoint y: 131, distance: 18.8
click at [583, 131] on input "171.432" at bounding box center [574, 134] width 20 height 10
type input "$171.432"
click at [571, 144] on div "$171.432 $171.432" at bounding box center [569, 140] width 30 height 30
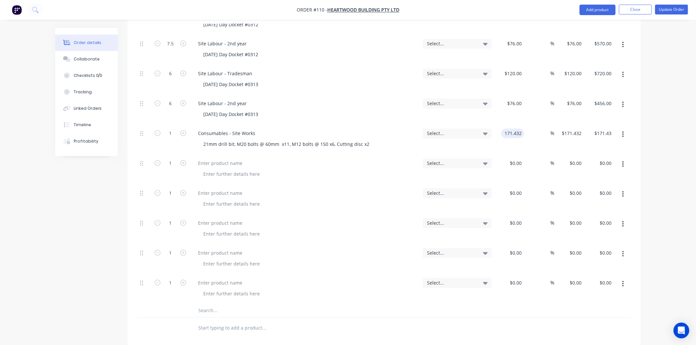
click at [511, 133] on input "171.432" at bounding box center [514, 134] width 20 height 10
click at [574, 151] on div "$171.432 $171.432" at bounding box center [569, 140] width 30 height 30
type input "$120.00"
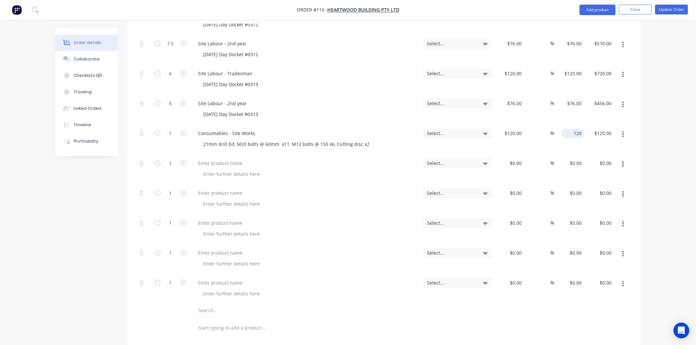
click at [576, 135] on input "120" at bounding box center [574, 134] width 20 height 10
click at [576, 135] on input "120" at bounding box center [578, 134] width 11 height 10
paste input "71.432"
type input "171.432"
type input "42.86"
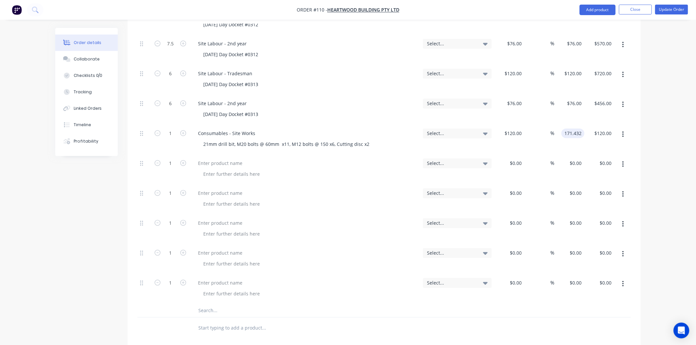
type input "$171.432"
type input "$171.43"
click at [569, 144] on div "$171.432 $171.432" at bounding box center [569, 140] width 30 height 30
click at [222, 163] on div at bounding box center [220, 163] width 55 height 10
paste div
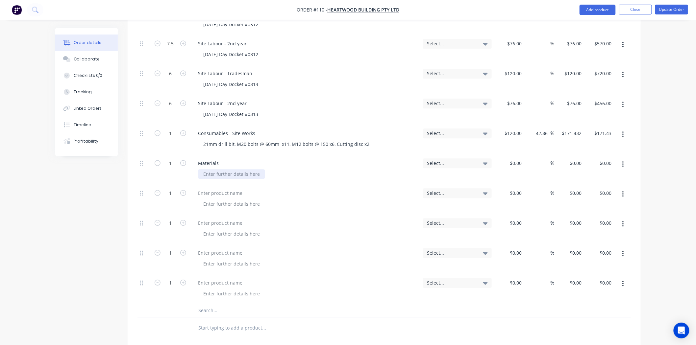
click at [232, 173] on div at bounding box center [231, 174] width 67 height 10
paste div
click at [513, 163] on div "$0.00 $0.00" at bounding box center [509, 170] width 30 height 30
type input "$22.00"
type input "22"
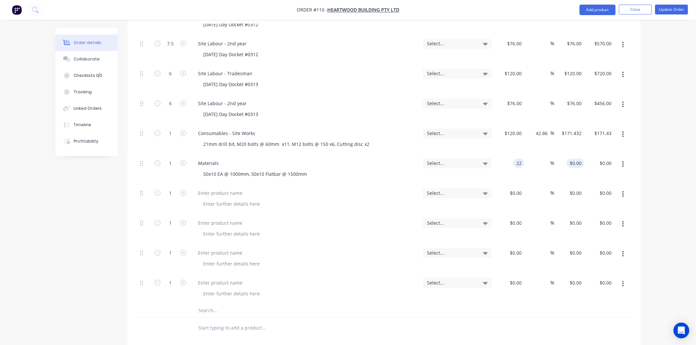
type input "$22.00"
click at [576, 163] on input "22" at bounding box center [576, 163] width 15 height 10
paste input "31.429"
type input "31.4292"
type input "42.86"
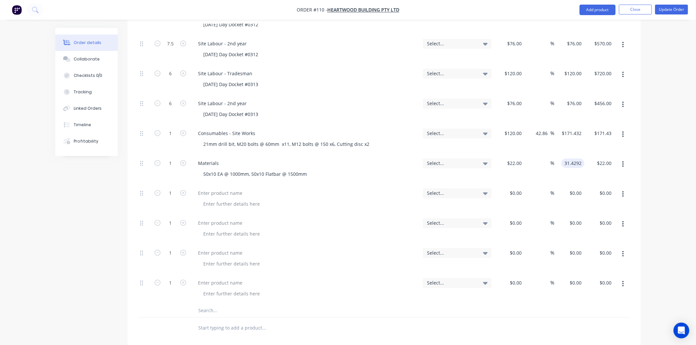
type input "$31.4292"
click at [554, 181] on div "$31.4292 31.4292" at bounding box center [569, 170] width 30 height 30
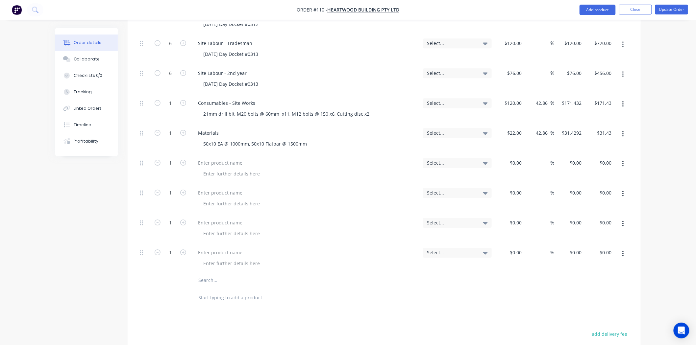
scroll to position [751, 0]
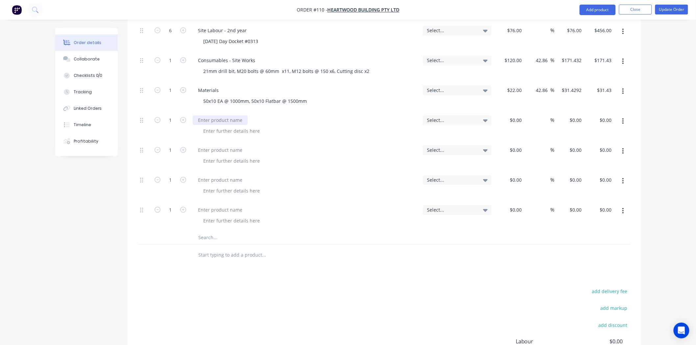
click at [204, 122] on div at bounding box center [220, 120] width 55 height 10
paste div
click at [239, 131] on div at bounding box center [231, 131] width 67 height 10
paste div
click at [513, 121] on div "0 0" at bounding box center [509, 126] width 30 height 30
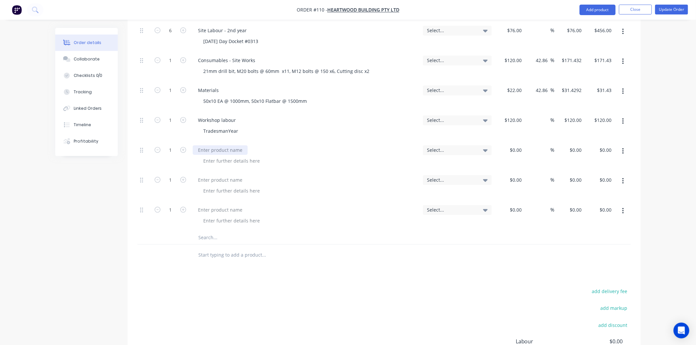
click at [202, 150] on div at bounding box center [220, 150] width 55 height 10
paste input
click at [207, 152] on div at bounding box center [220, 150] width 55 height 10
click at [512, 120] on div "0 0" at bounding box center [509, 126] width 30 height 30
click at [233, 150] on div at bounding box center [220, 150] width 55 height 10
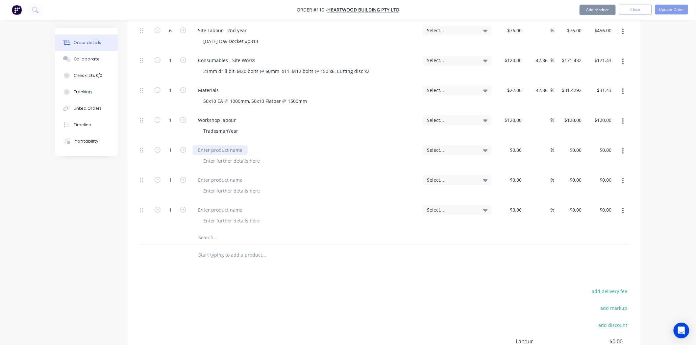
paste div
click at [167, 151] on input "1" at bounding box center [170, 150] width 17 height 10
click at [514, 150] on div "0 0" at bounding box center [519, 150] width 10 height 10
click at [493, 246] on div at bounding box center [383, 255] width 493 height 21
click at [221, 180] on div at bounding box center [220, 180] width 55 height 10
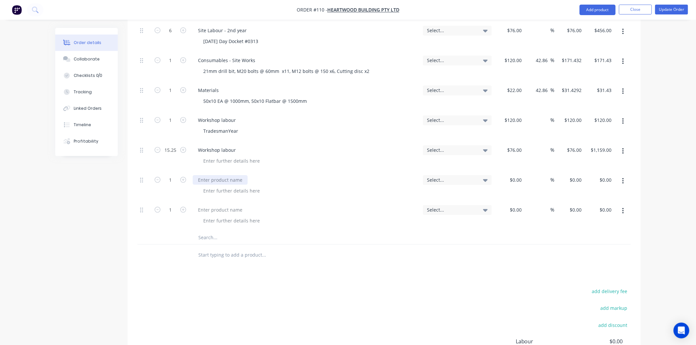
paste div
click at [221, 192] on div at bounding box center [231, 191] width 67 height 10
paste div
click at [510, 179] on div "0 $0.00" at bounding box center [509, 186] width 30 height 30
paste input "127.05"
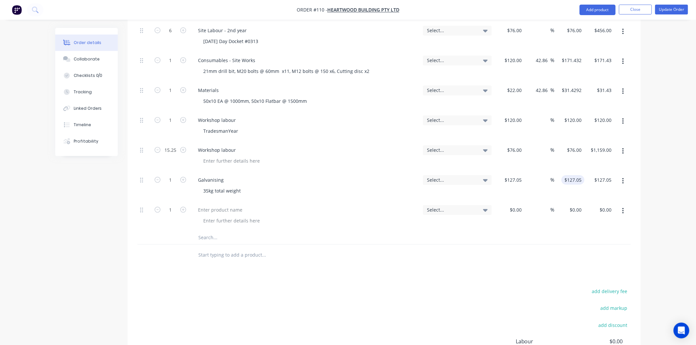
click at [566, 179] on div "$127.05 $127.05" at bounding box center [574, 180] width 20 height 10
click at [566, 178] on div "127.05 $127.05" at bounding box center [572, 180] width 23 height 10
click at [570, 178] on input "127.05" at bounding box center [575, 180] width 18 height 10
click at [570, 178] on input "$127.05" at bounding box center [575, 180] width 18 height 10
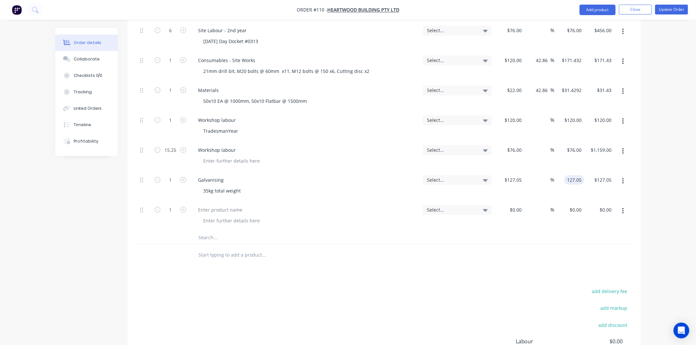
click at [571, 180] on input "127.05" at bounding box center [575, 180] width 18 height 10
paste input "81.5036"
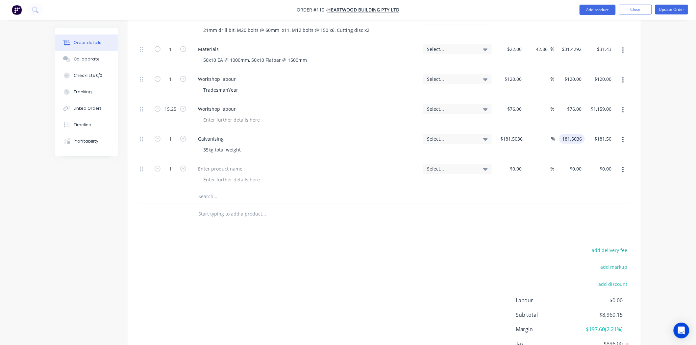
scroll to position [824, 0]
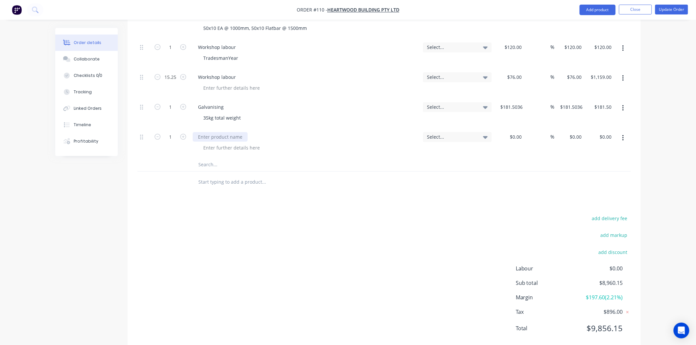
click at [218, 139] on div at bounding box center [220, 137] width 55 height 10
paste input
click at [214, 135] on div at bounding box center [220, 137] width 55 height 10
paste div
click at [517, 140] on input "0" at bounding box center [516, 137] width 15 height 10
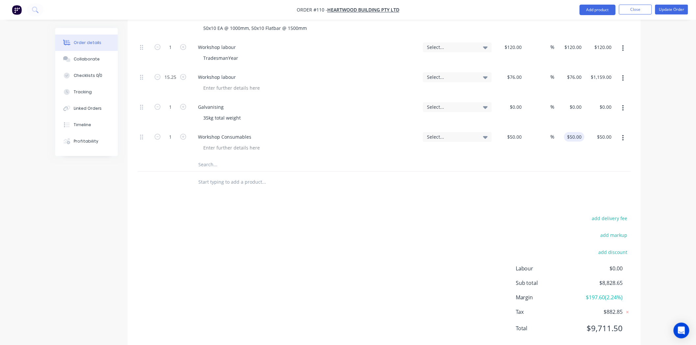
click at [574, 135] on div "$50.00 $50.00" at bounding box center [574, 137] width 20 height 10
click at [574, 135] on div "50 50" at bounding box center [578, 137] width 11 height 10
paste input "71.43"
click at [574, 136] on input "71.43" at bounding box center [576, 137] width 15 height 10
click at [321, 191] on div at bounding box center [308, 182] width 237 height 21
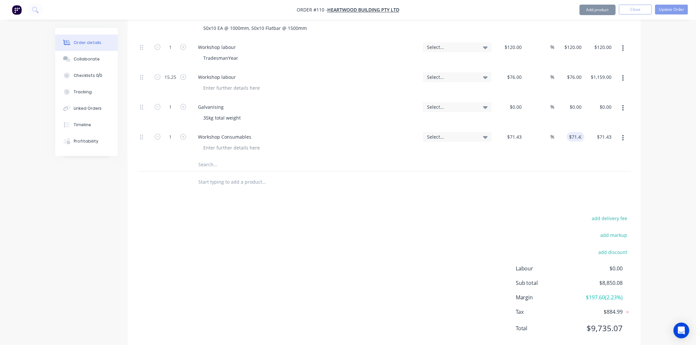
click at [638, 11] on button "Close" at bounding box center [635, 10] width 33 height 10
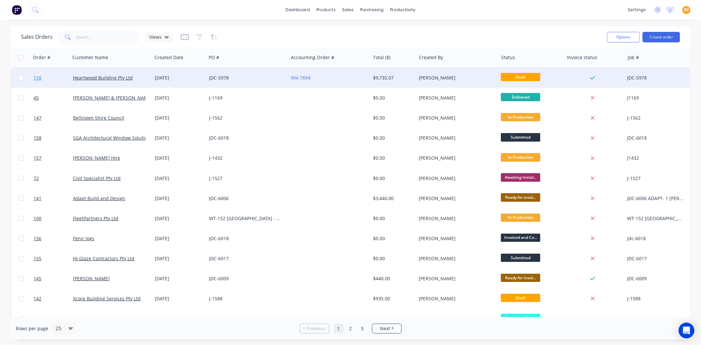
click at [48, 80] on link "110" at bounding box center [53, 78] width 39 height 20
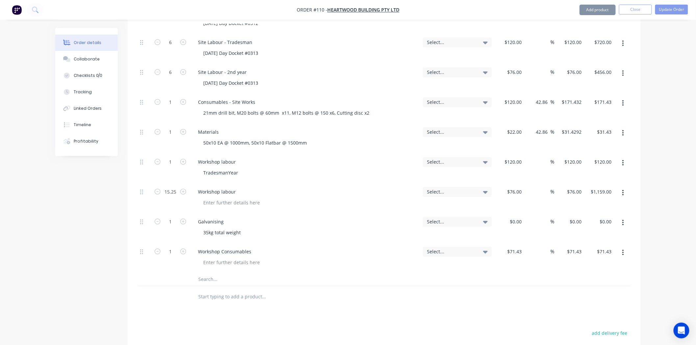
scroll to position [730, 0]
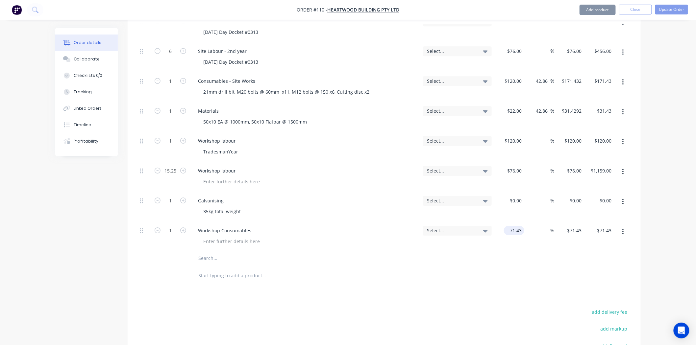
click at [514, 228] on input "71.43" at bounding box center [515, 231] width 18 height 10
click at [526, 265] on div at bounding box center [383, 258] width 493 height 13
click at [570, 231] on div "50 $50.00" at bounding box center [569, 237] width 30 height 30
click at [219, 244] on div at bounding box center [231, 242] width 67 height 10
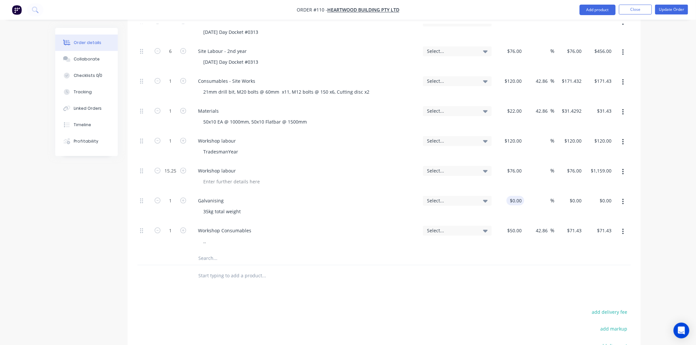
click at [521, 200] on input "$0.00" at bounding box center [516, 201] width 15 height 10
click at [543, 199] on input at bounding box center [547, 201] width 8 height 10
drag, startPoint x: 521, startPoint y: 202, endPoint x: 532, endPoint y: 218, distance: 19.0
click at [522, 202] on input "127" at bounding box center [513, 201] width 20 height 10
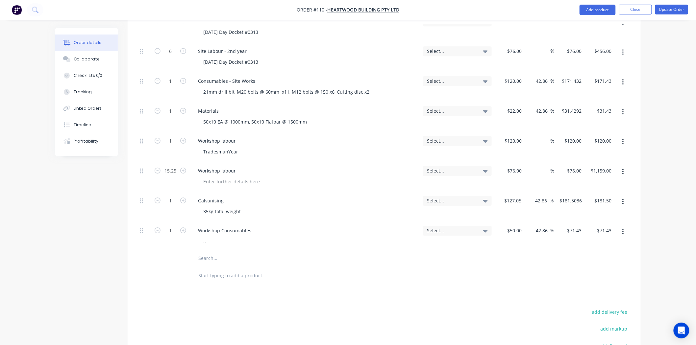
click at [548, 241] on div "42.86 42.86 %" at bounding box center [539, 237] width 30 height 30
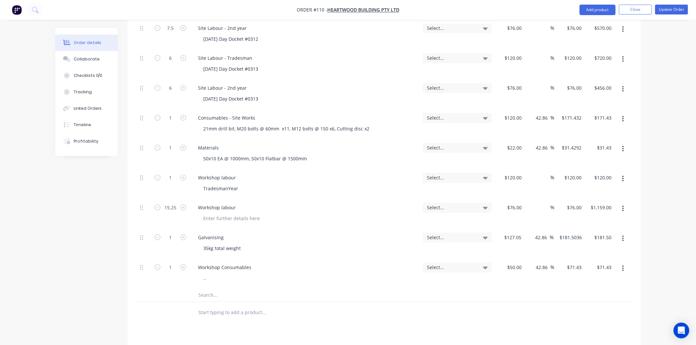
scroll to position [694, 0]
click at [175, 178] on input "1" at bounding box center [170, 178] width 17 height 10
click at [202, 291] on input "text" at bounding box center [263, 294] width 131 height 13
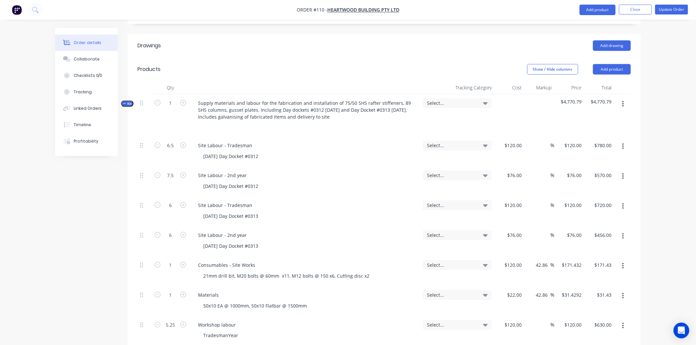
scroll to position [182, 0]
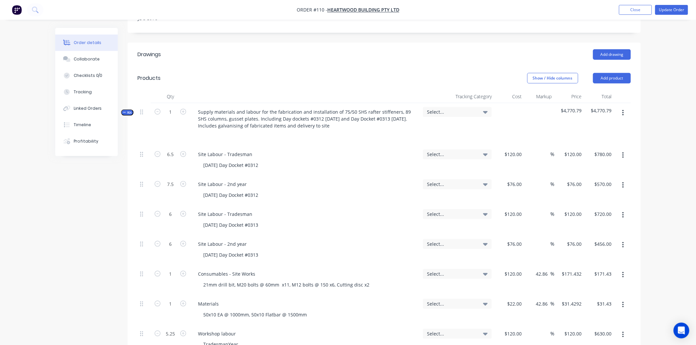
click at [624, 114] on button "button" at bounding box center [622, 113] width 15 height 12
click at [588, 169] on div "Delete" at bounding box center [599, 170] width 51 height 10
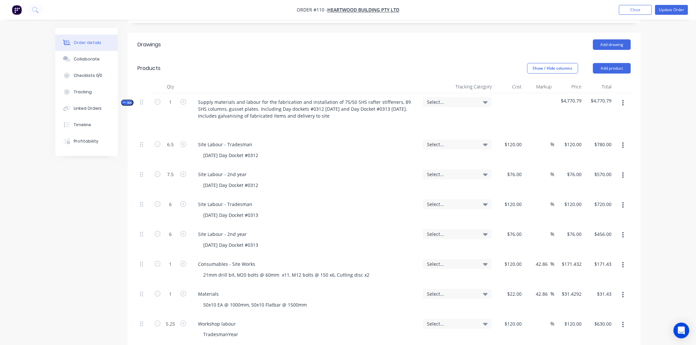
click at [126, 100] on span "Kit" at bounding box center [127, 102] width 9 height 5
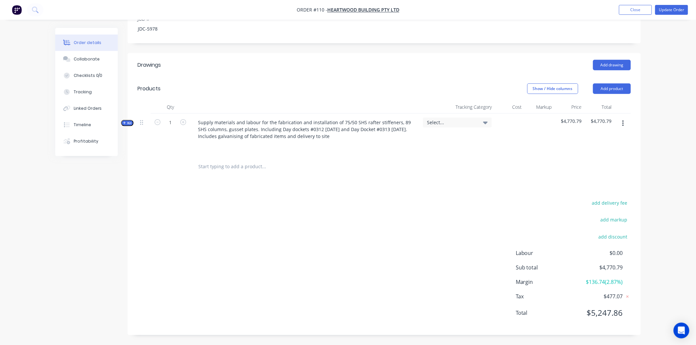
scroll to position [26, 0]
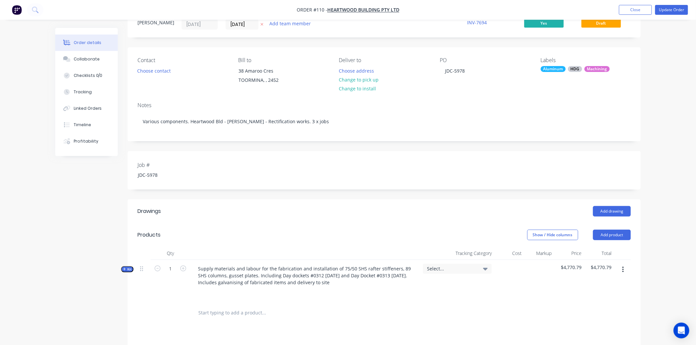
click at [320, 9] on span "Order #110 -" at bounding box center [312, 10] width 31 height 6
copy span "110"
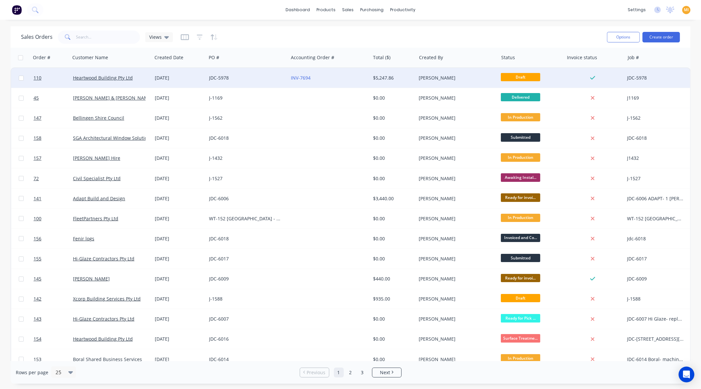
click at [258, 80] on div "JDC-5978" at bounding box center [245, 78] width 73 height 7
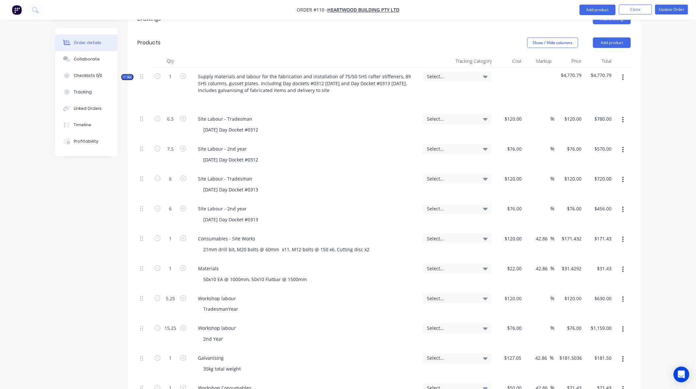
scroll to position [182, 0]
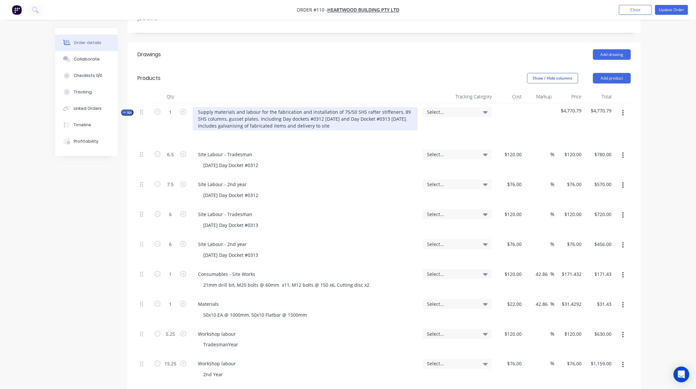
click at [291, 126] on div "Supply materials and labour for the fabrication and installation of 75/50 SHS r…" at bounding box center [305, 118] width 225 height 23
copy div "Supply materials and labour for the fabrication and installation of 75/50 SHS r…"
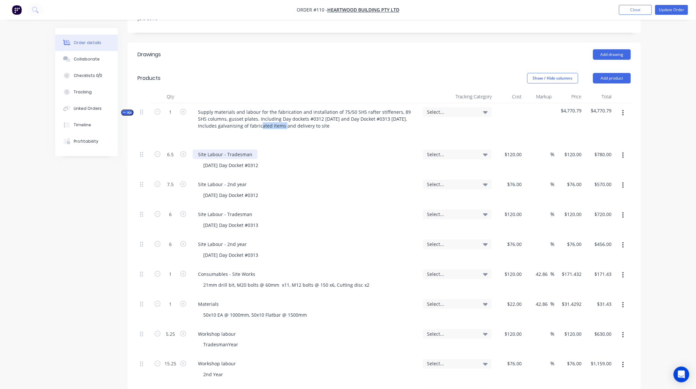
click at [225, 155] on div "Site Labour - Tradesman" at bounding box center [225, 155] width 65 height 10
copy div "Site Labour - Tradesman"
click at [224, 163] on div "[DATE] Day Docket #0312" at bounding box center [230, 165] width 65 height 10
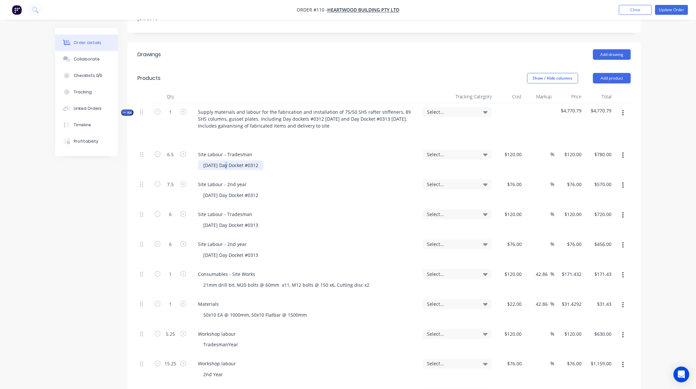
click at [224, 163] on div "[DATE] Day Docket #0312" at bounding box center [230, 165] width 65 height 10
copy div "[DATE] Day Docket #0312"
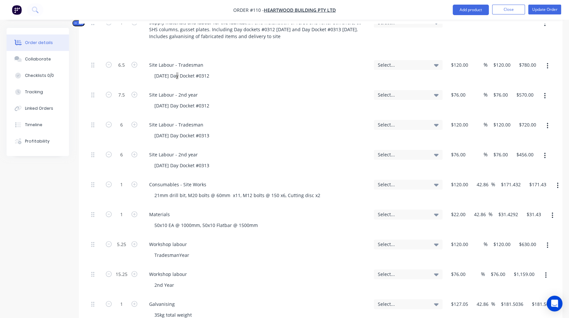
scroll to position [273, 0]
click at [161, 92] on div "Site Labour - 2nd year" at bounding box center [173, 94] width 59 height 10
copy div "Site Labour - 2nd year"
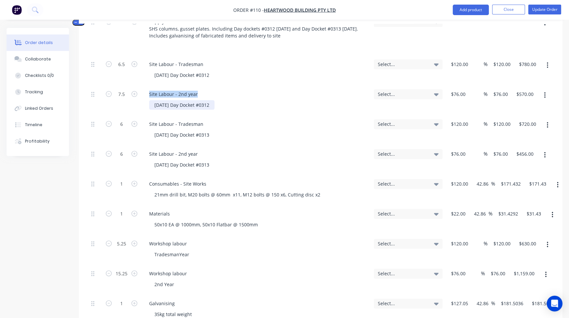
click at [191, 103] on div "[DATE] Day Docket #0312" at bounding box center [181, 105] width 65 height 10
copy div "[DATE] Day Docket #0312"
click at [177, 124] on div "Site Labour - Tradesman" at bounding box center [176, 124] width 65 height 10
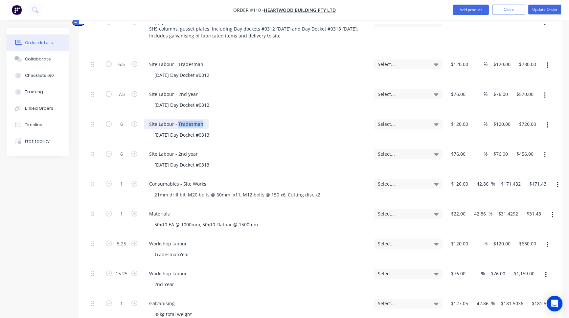
click at [177, 124] on div "Site Labour - Tradesman" at bounding box center [176, 124] width 65 height 10
copy div "Site Labour - Tradesman"
click at [179, 138] on div "[DATE] Day Docket #0313" at bounding box center [181, 135] width 65 height 10
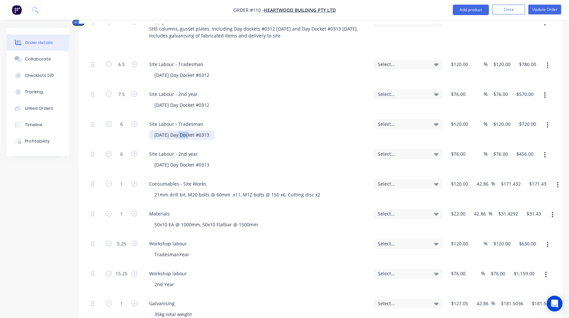
click at [179, 138] on div "[DATE] Day Docket #0313" at bounding box center [181, 135] width 65 height 10
paste div
click at [176, 155] on div "Site Labour - 2nd year" at bounding box center [173, 154] width 59 height 10
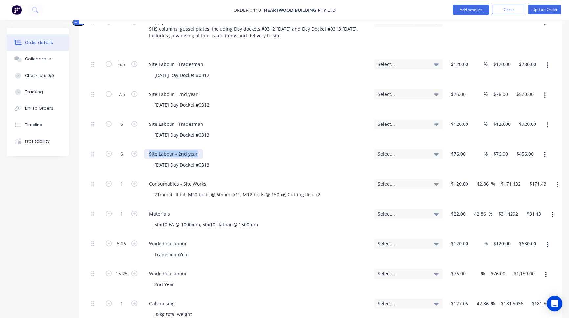
copy div "Site Labour - 2nd year"
click at [178, 161] on div "[DATE] Day Docket #0313" at bounding box center [181, 165] width 65 height 10
copy div "[DATE] Day Docket #0313"
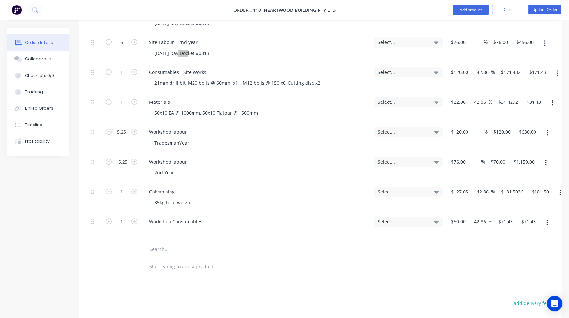
scroll to position [392, 0]
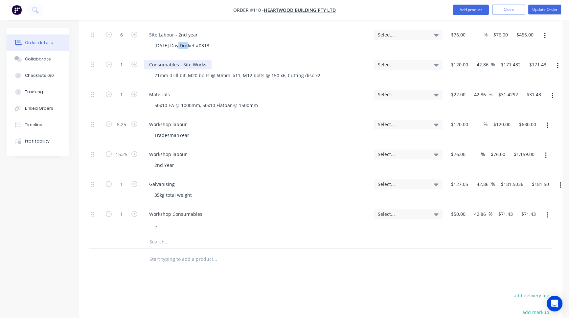
click at [185, 61] on div "Consumables - Site Works" at bounding box center [178, 65] width 68 height 10
copy div "Consumables - Site Works"
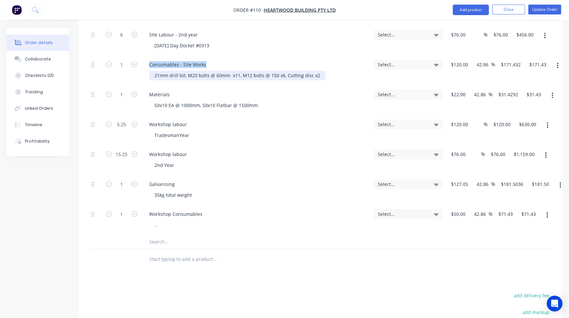
click at [203, 73] on div "21mm drill bit, M20 bolts @ 60mm x11, M12 bolts @ 150 x6, Cutting disc x2" at bounding box center [237, 76] width 177 height 10
copy div "21mm drill bit, M20 bolts @ 60mm x11, M12 bolts @ 150 x6, Cutting disc x2"
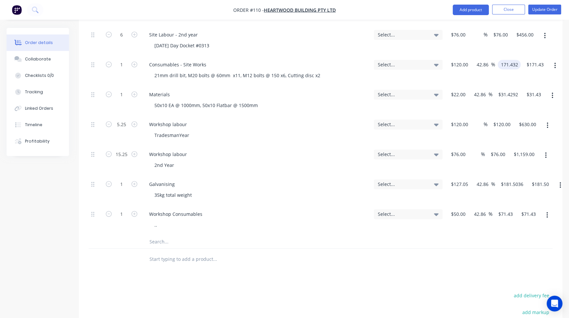
drag, startPoint x: 506, startPoint y: 66, endPoint x: 500, endPoint y: 64, distance: 6.2
click at [466, 65] on div "171.432 171.432" at bounding box center [508, 71] width 26 height 30
drag, startPoint x: 502, startPoint y: 63, endPoint x: 552, endPoint y: 68, distance: 49.9
click at [466, 68] on div "1 Consumables - Site Works 21mm drill bit, M20 bolts @ 60mm x11, M12 bolts @ 15…" at bounding box center [321, 71] width 464 height 30
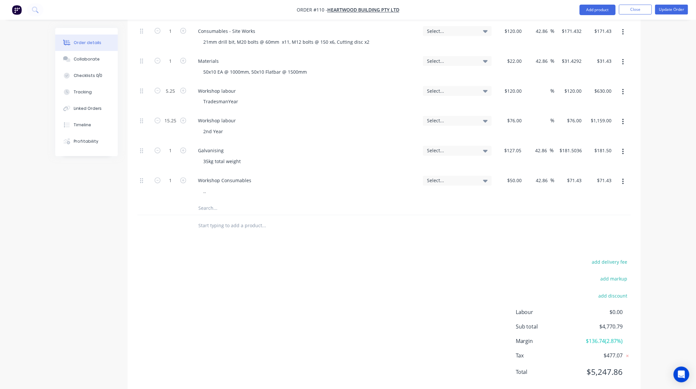
scroll to position [429, 0]
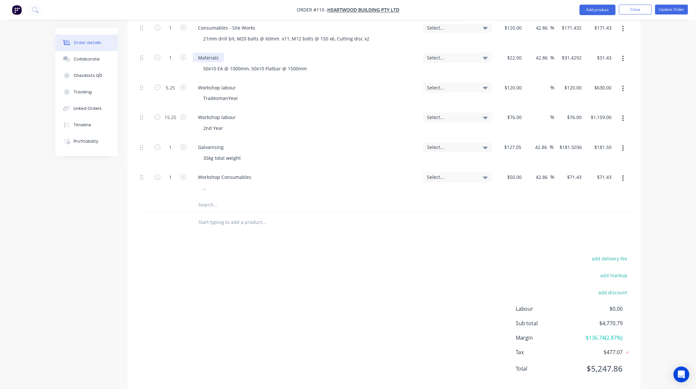
click at [214, 58] on div "Materials" at bounding box center [208, 58] width 31 height 10
type input "$171.432"
click at [214, 58] on div "Materials" at bounding box center [208, 58] width 31 height 10
click at [230, 67] on div "50x10 EA @ 1000mm, 50x10 Flatbar @ 1500mm" at bounding box center [255, 69] width 114 height 10
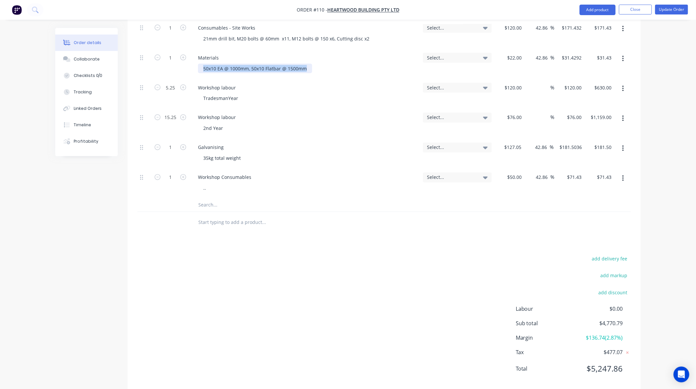
click at [230, 67] on div "50x10 EA @ 1000mm, 50x10 Flatbar @ 1500mm" at bounding box center [255, 69] width 114 height 10
click at [466, 58] on input "$31.4292" at bounding box center [572, 58] width 23 height 10
click at [466, 58] on input "31.4292" at bounding box center [574, 58] width 20 height 10
click at [214, 87] on div "Workshop labour" at bounding box center [217, 88] width 48 height 10
type input "$31.4292"
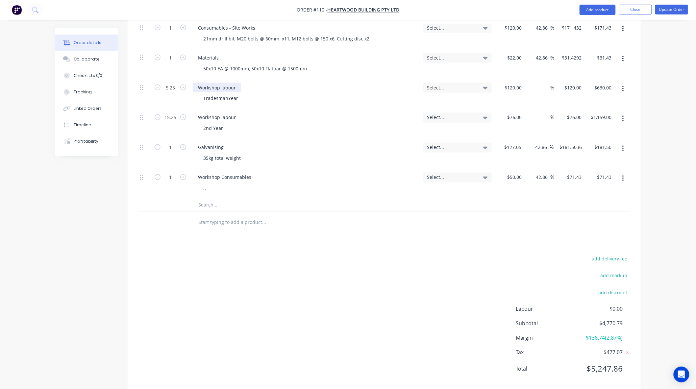
click at [214, 87] on div "Workshop labour" at bounding box center [217, 88] width 48 height 10
click at [215, 100] on div "TradesmanYear" at bounding box center [220, 99] width 45 height 10
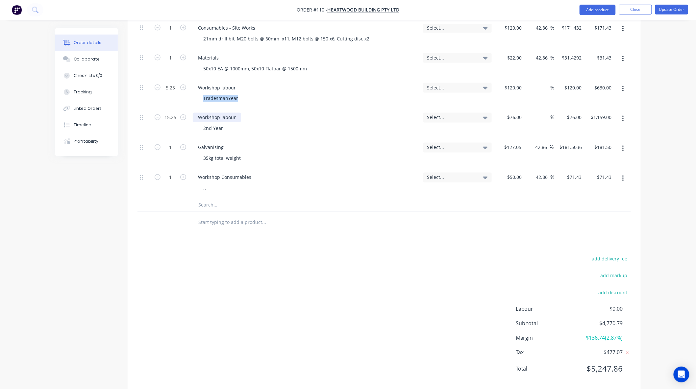
click at [228, 119] on div "Workshop labour" at bounding box center [217, 118] width 48 height 10
click at [209, 142] on div "Galvanising 35kg total weight" at bounding box center [305, 154] width 230 height 30
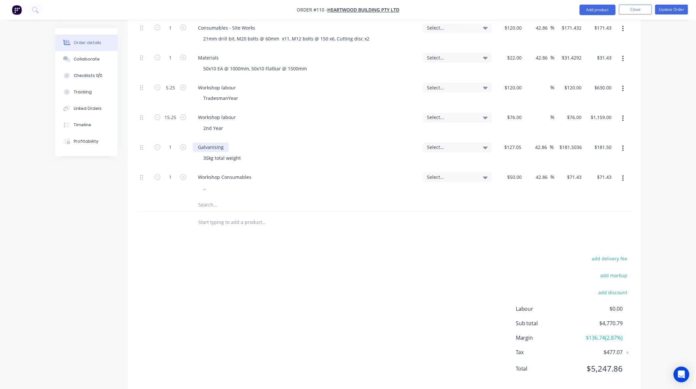
click at [209, 150] on div "Galvanising" at bounding box center [211, 148] width 36 height 10
click at [221, 160] on div "35kg total weight" at bounding box center [222, 159] width 48 height 10
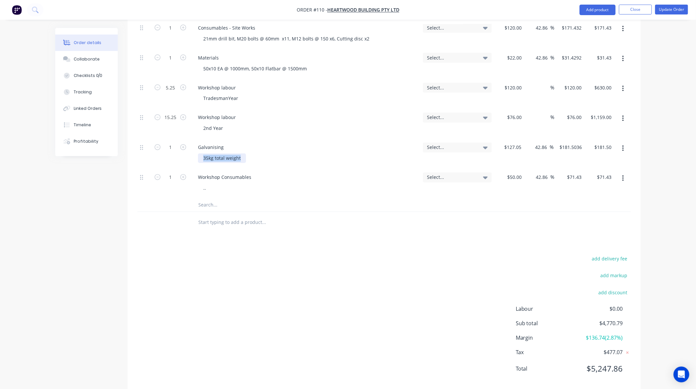
click at [221, 160] on div "35kg total weight" at bounding box center [222, 159] width 48 height 10
click at [466, 146] on input "$127.05" at bounding box center [513, 148] width 20 height 10
click at [466, 146] on input "127.05" at bounding box center [515, 148] width 18 height 10
click at [466, 147] on input "$181.5036" at bounding box center [572, 148] width 26 height 10
type input "127.05"
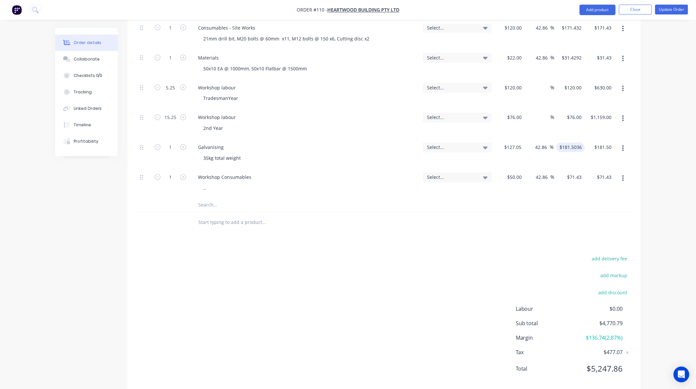
type input "$181.5036"
click at [466, 147] on input "$181.5036" at bounding box center [572, 148] width 26 height 10
type input "$127.05"
type input "181.5036"
type input "127.05"
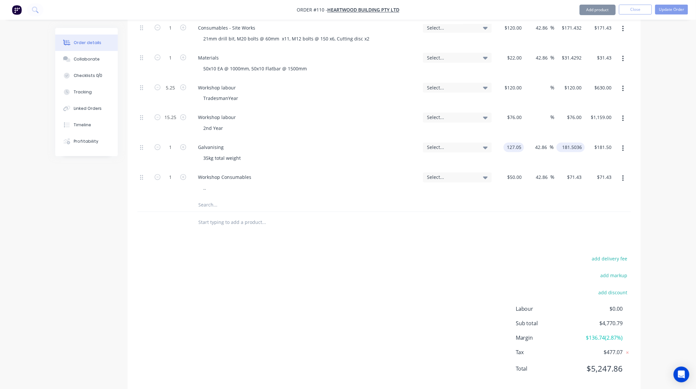
type input "$181.5036"
type input "$127.05"
type input "181.5036"
type input "127.05"
type input "181.5036"
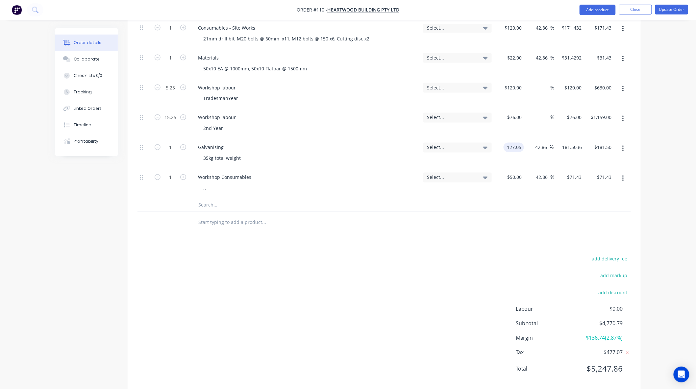
type input "$127.05"
type input "181.5036"
type input "127.05"
type input "$181.5036"
type input "$127.05"
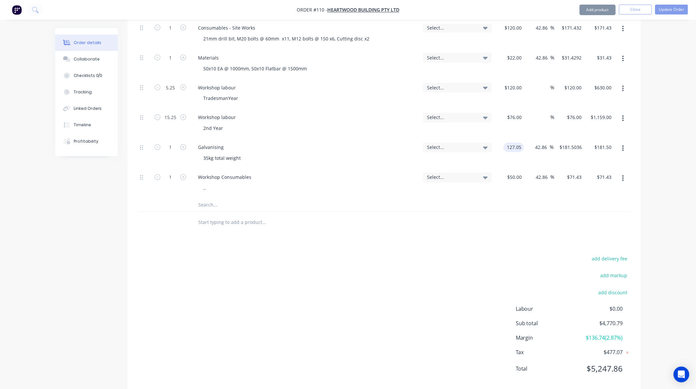
type input "181.5036"
type input "127.05"
type input "$181.5036"
type input "$127.05"
type input "181.5036"
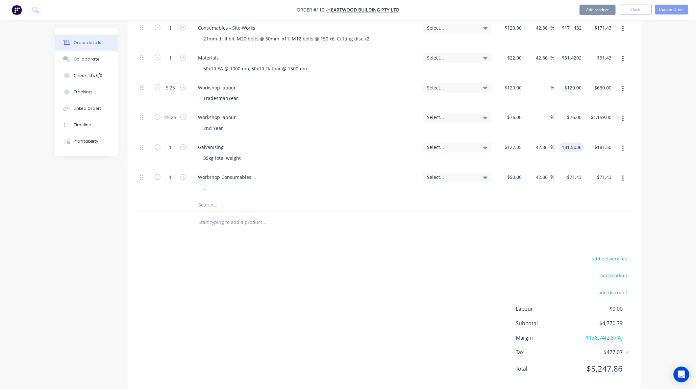
type input "127.05"
type input "$181.5036"
type input "$127.05"
type input "181.5036"
type input "$127.05"
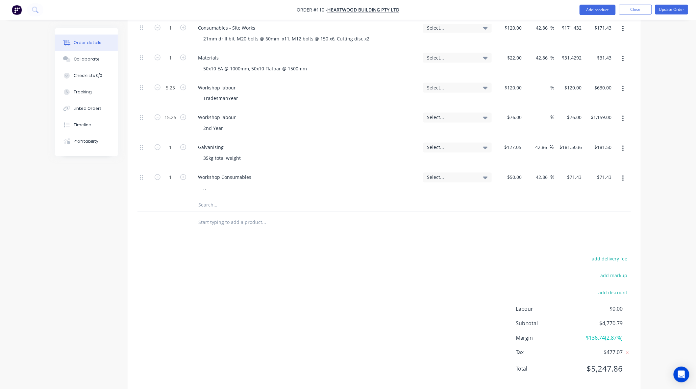
click at [207, 183] on div "Workshop Consumables .." at bounding box center [305, 184] width 230 height 30
click at [208, 176] on div "Workshop Consumables" at bounding box center [225, 178] width 64 height 10
type input "$181.5036"
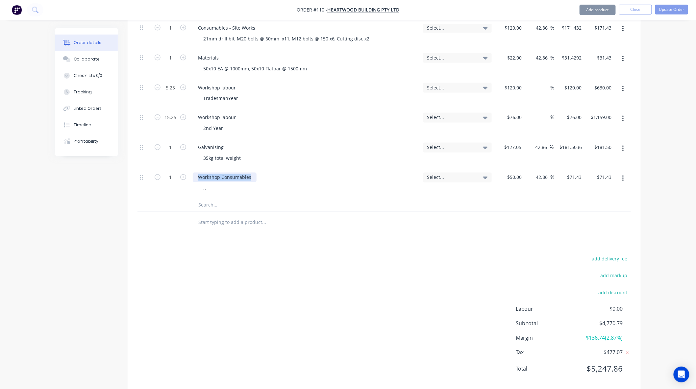
click at [208, 176] on div "Workshop Consumables" at bounding box center [225, 178] width 64 height 10
click at [466, 176] on div "$71.43 $71.43" at bounding box center [569, 184] width 30 height 30
type input "$71.43"
click at [466, 144] on input "$127.05" at bounding box center [513, 148] width 20 height 10
type input "$127.05"
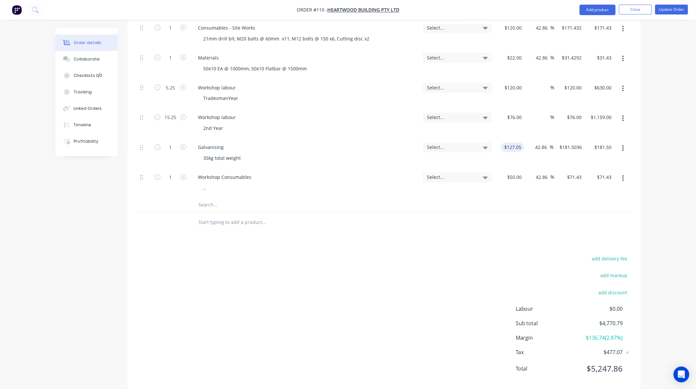
type input "71.43"
click at [466, 144] on input "$127.05" at bounding box center [513, 148] width 20 height 10
type input "127.05"
type input "$71.43"
type input "$127.05"
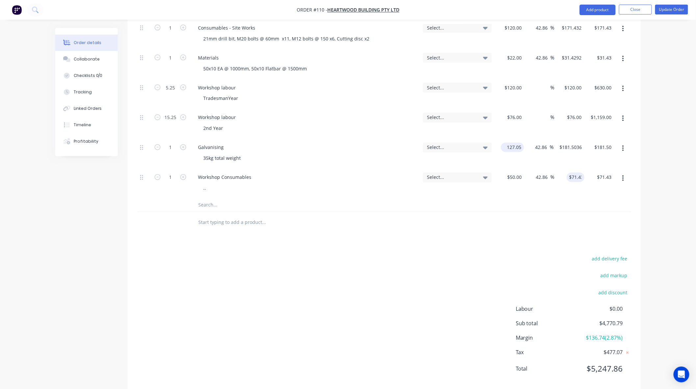
type input "71.43"
type input "127.05"
type input "$71.43"
type input "$127.05"
type input "71.43"
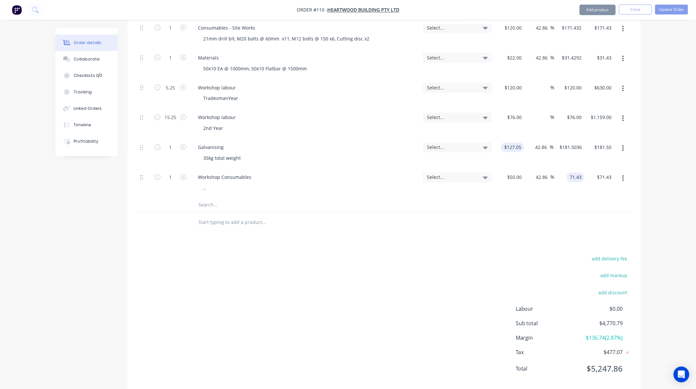
type input "127.05"
type input "$71.43"
type input "$127.05"
type input "71.43"
type input "127.05"
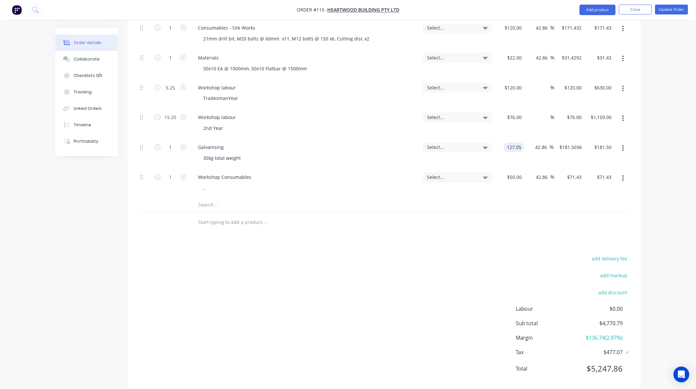
type input "71.43"
type input "$127.05"
type input "71.43"
type input "127.05"
type input "$71.43"
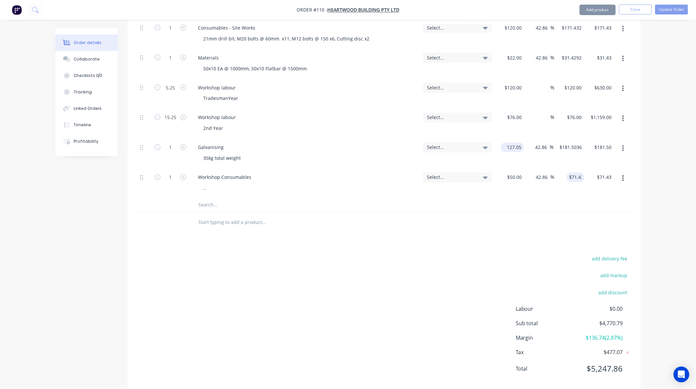
type input "$127.05"
type input "71.43"
type input "127.05"
type input "$71.43"
type input "$127.05"
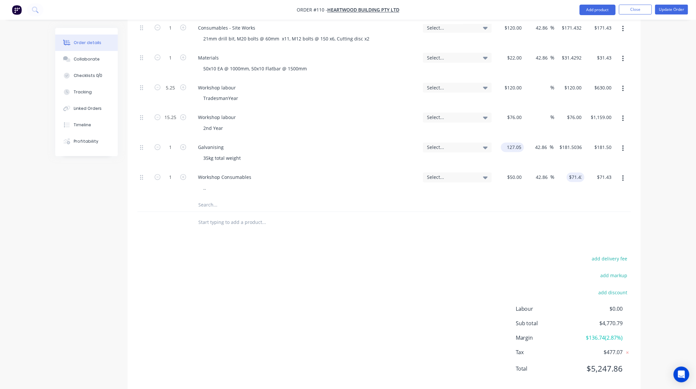
type input "71.43"
type input "127.05"
type input "$71.43"
type input "$127.05"
type input "71.43"
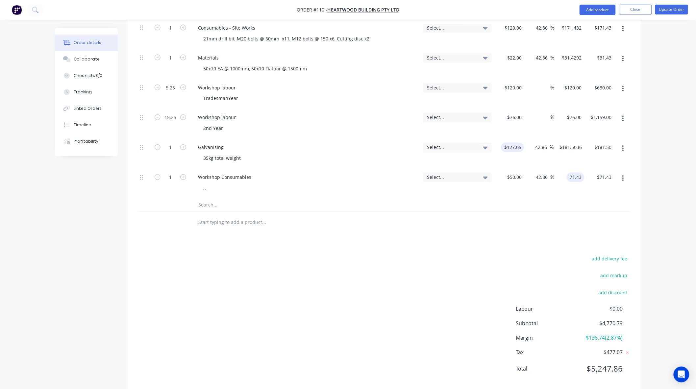
type input "127.05"
type input "$71.43"
type input "$127.05"
type input "71.43"
type input "127.05"
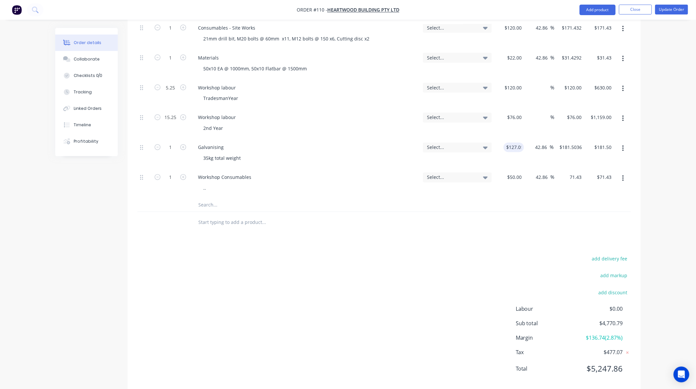
type input "$71.43"
type input "$127.05"
type input "71.43"
type input "127.05"
type input "$71.43"
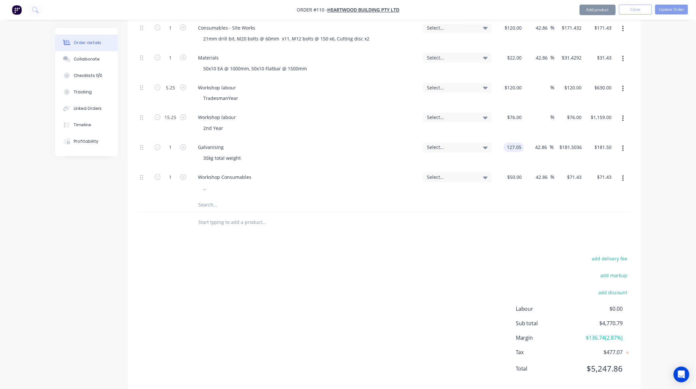
type input "$127.05"
type input "71.43"
type input "127.05"
type input "$71.43"
type input "$127.05"
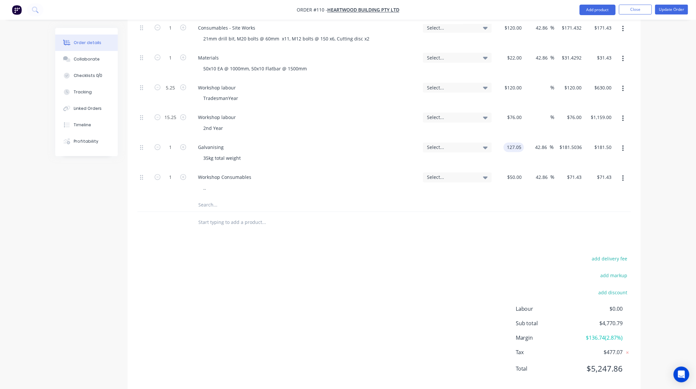
type input "71.43"
type input "$127.05"
type input "$71.43"
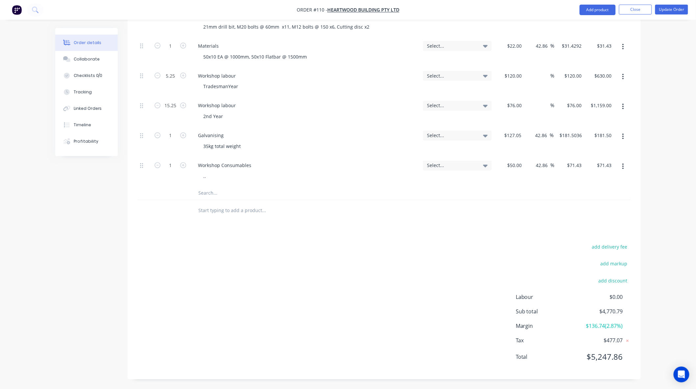
scroll to position [441, 0]
type input "127.05"
